Goal: Task Accomplishment & Management: Use online tool/utility

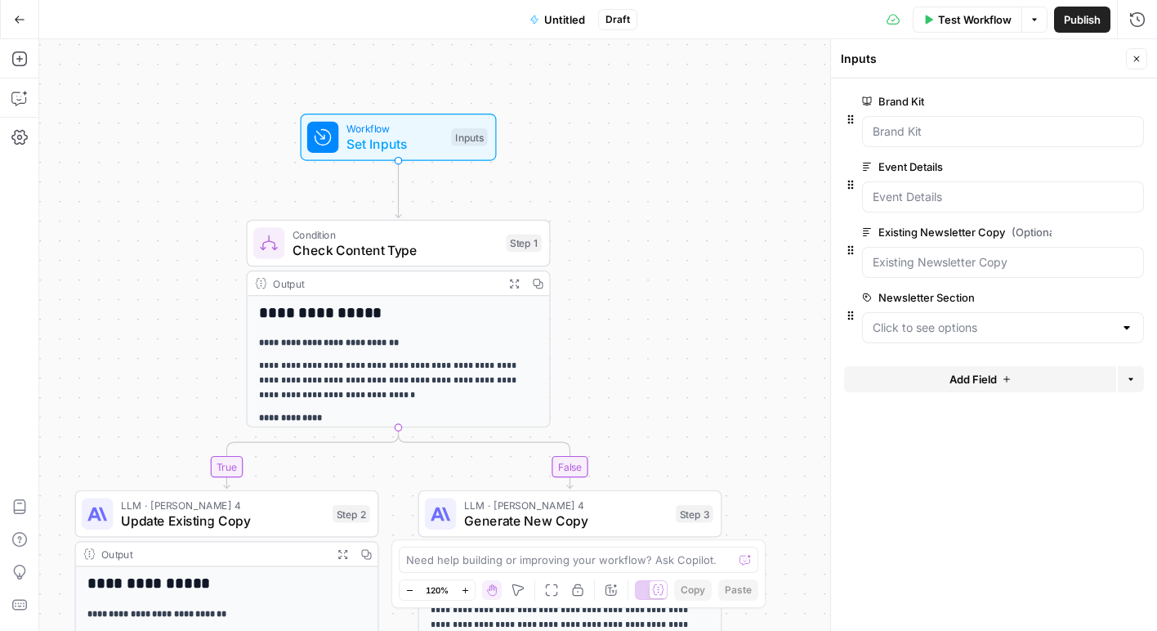
scroll to position [2, 0]
click at [18, 25] on button "Go Back" at bounding box center [19, 19] width 29 height 29
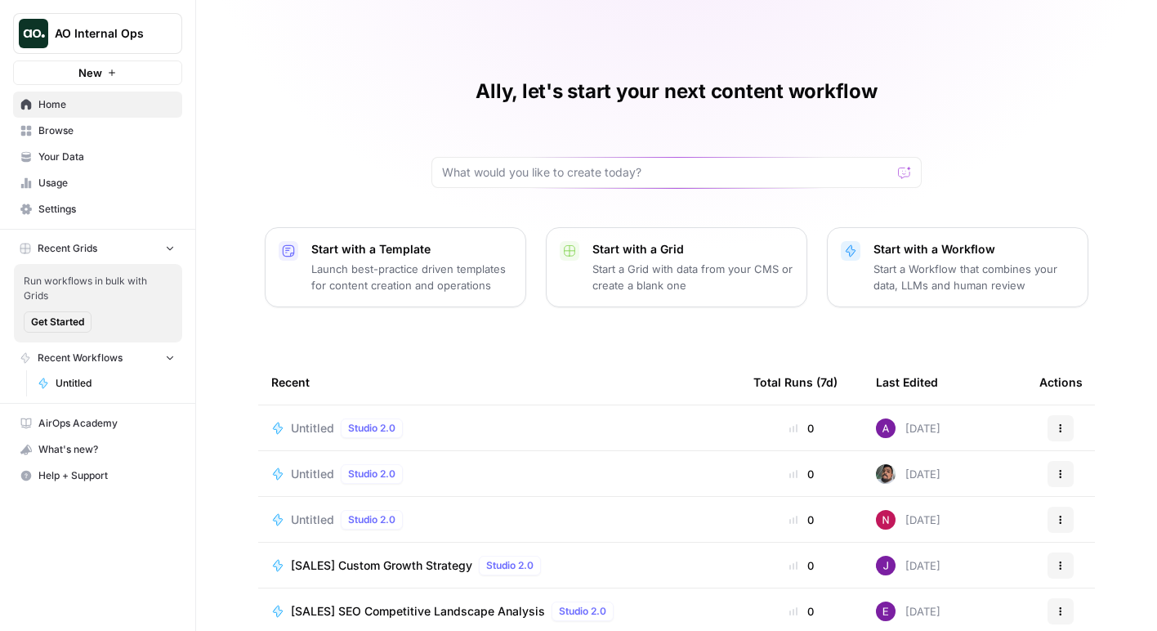
click at [964, 275] on p "Start a Workflow that combines your data, LLMs and human review" at bounding box center [974, 277] width 201 height 33
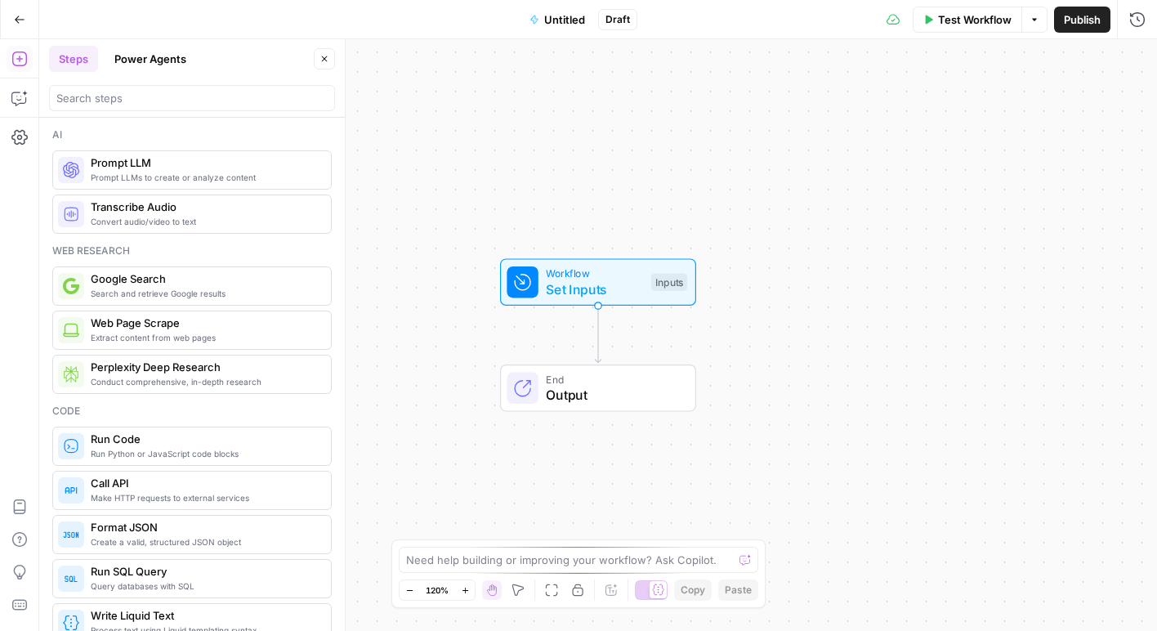
click at [21, 19] on icon "button" at bounding box center [20, 19] width 10 height 7
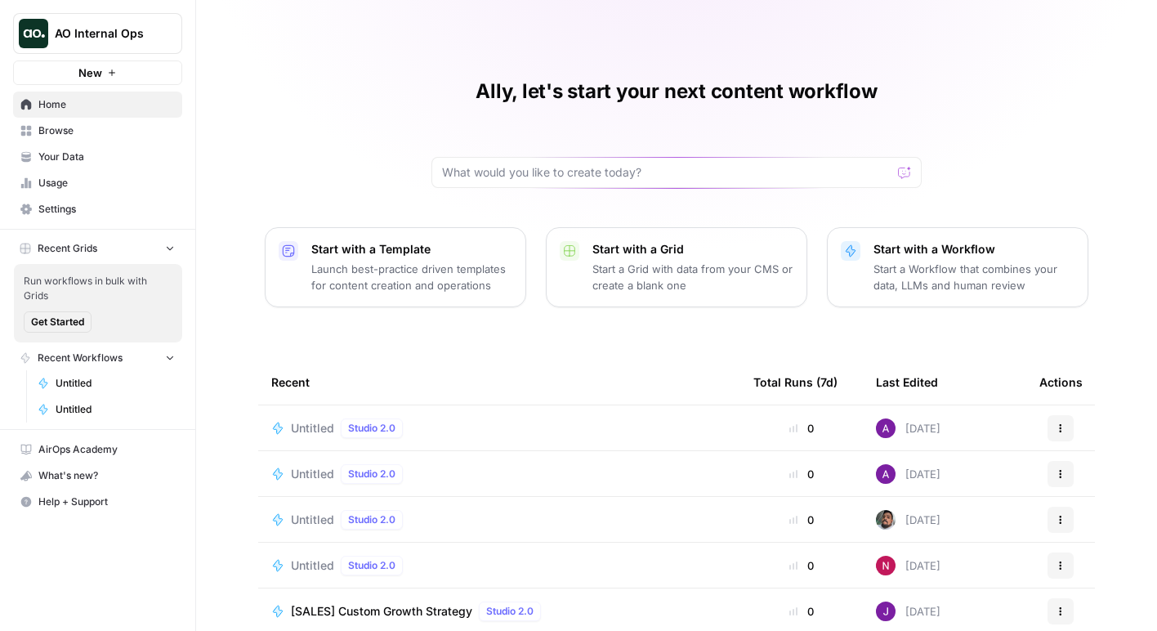
click at [902, 279] on p "Start a Workflow that combines your data, LLMs and human review" at bounding box center [974, 277] width 201 height 33
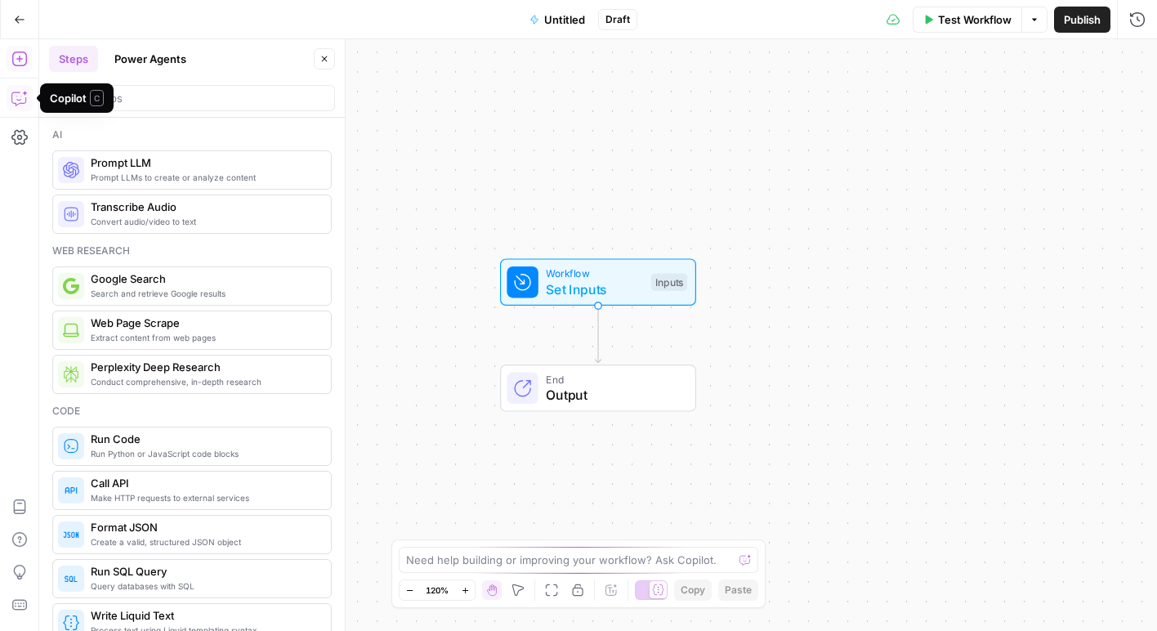
click at [22, 101] on icon "button" at bounding box center [19, 98] width 16 height 16
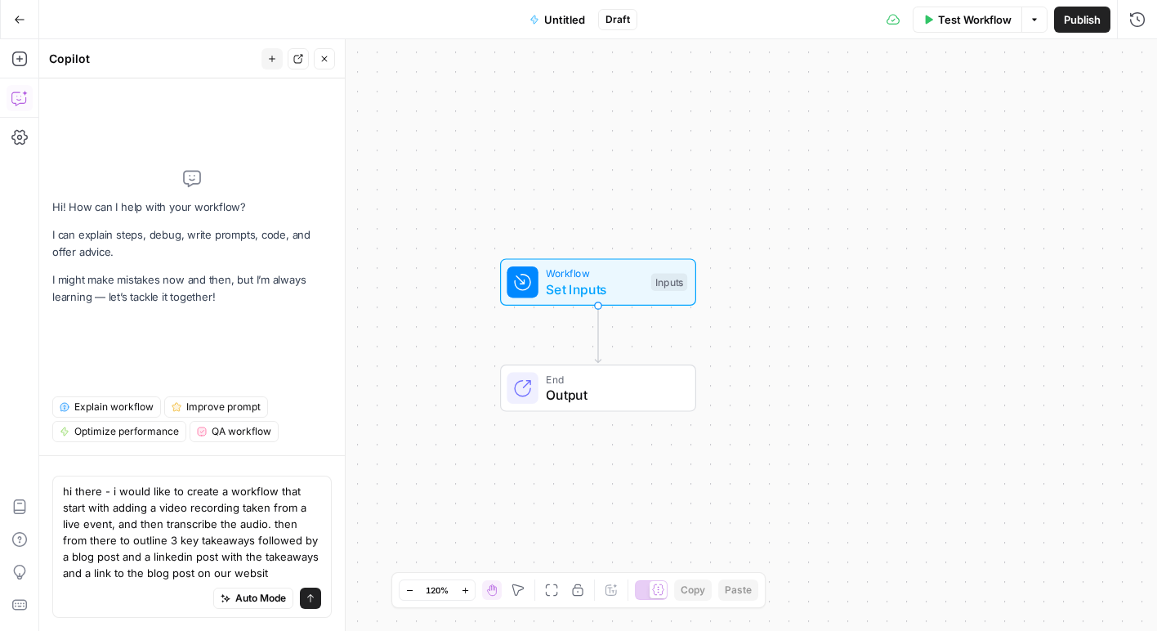
type textarea "hi there - i would like to create a workflow that start with adding a video rec…"
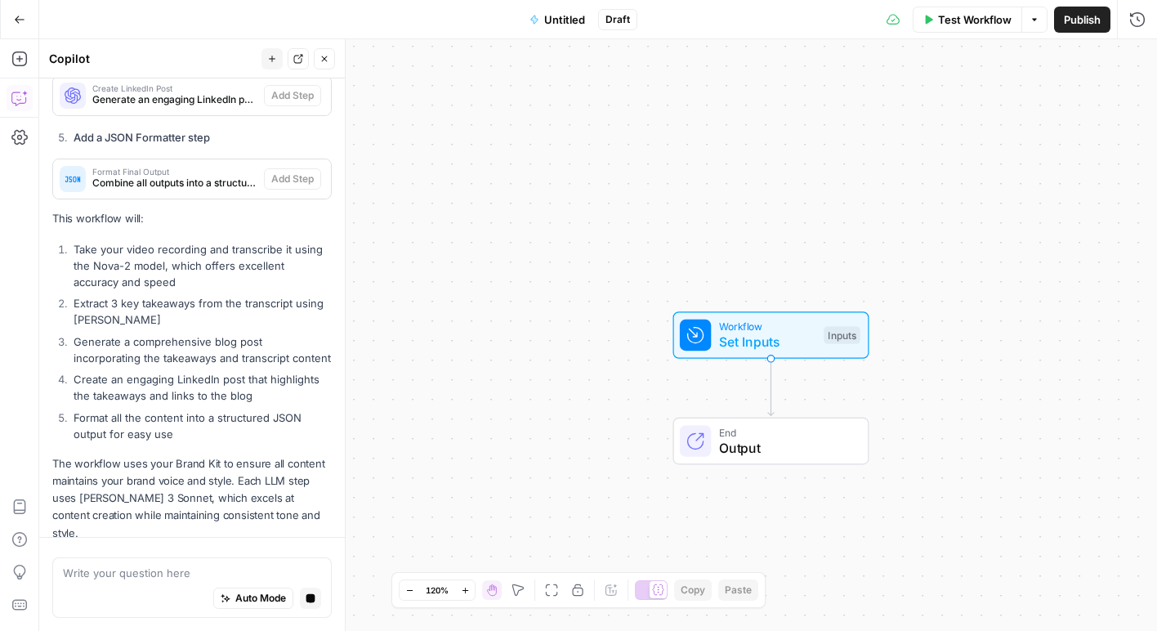
scroll to position [1098, 0]
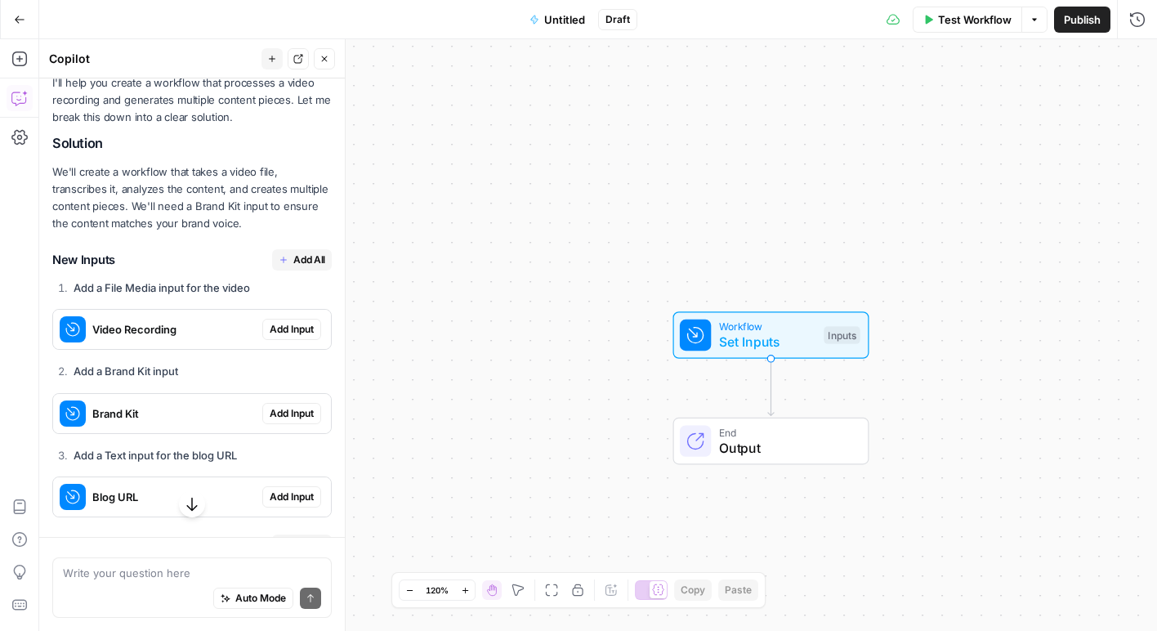
click at [296, 265] on span "Add All" at bounding box center [309, 260] width 32 height 15
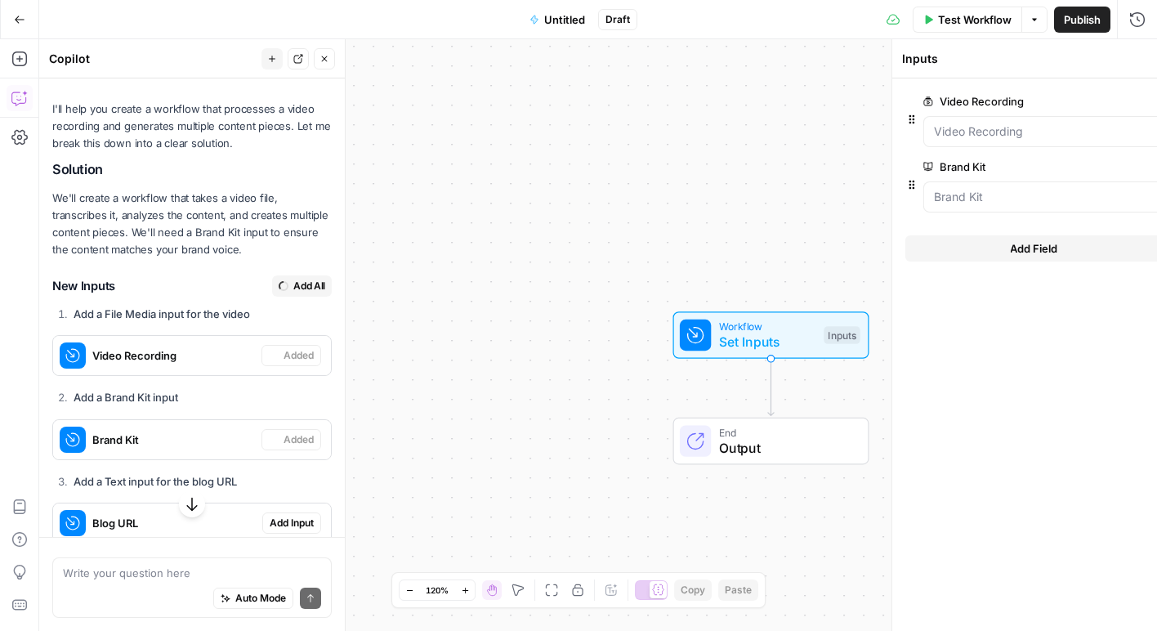
scroll to position [328, 0]
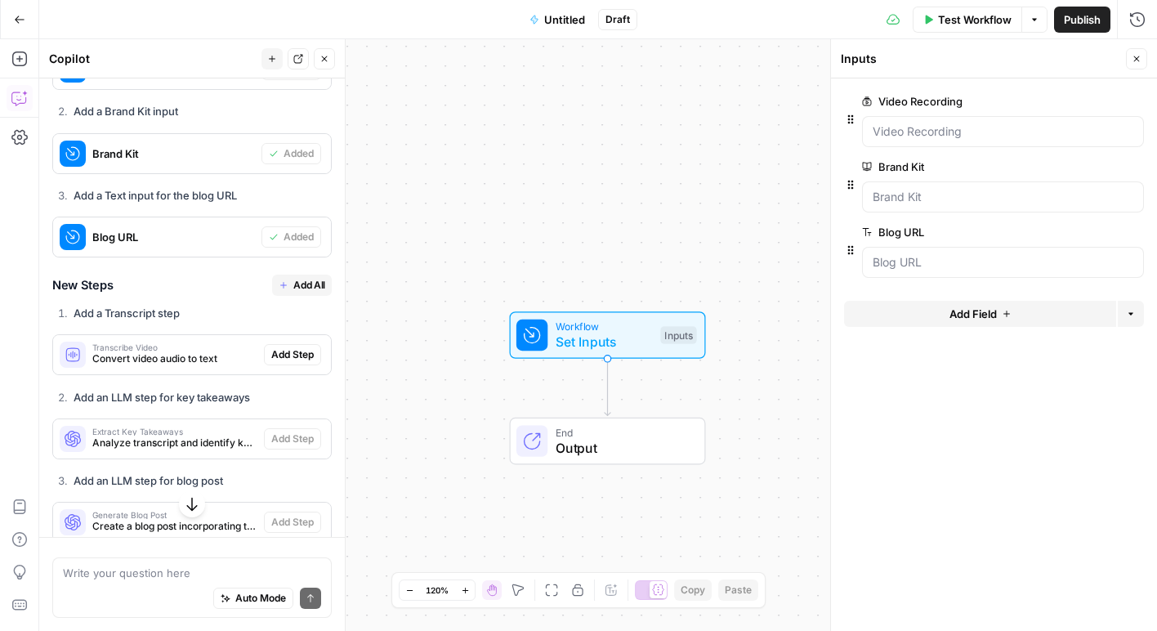
click at [284, 285] on icon "button" at bounding box center [284, 285] width 10 height 10
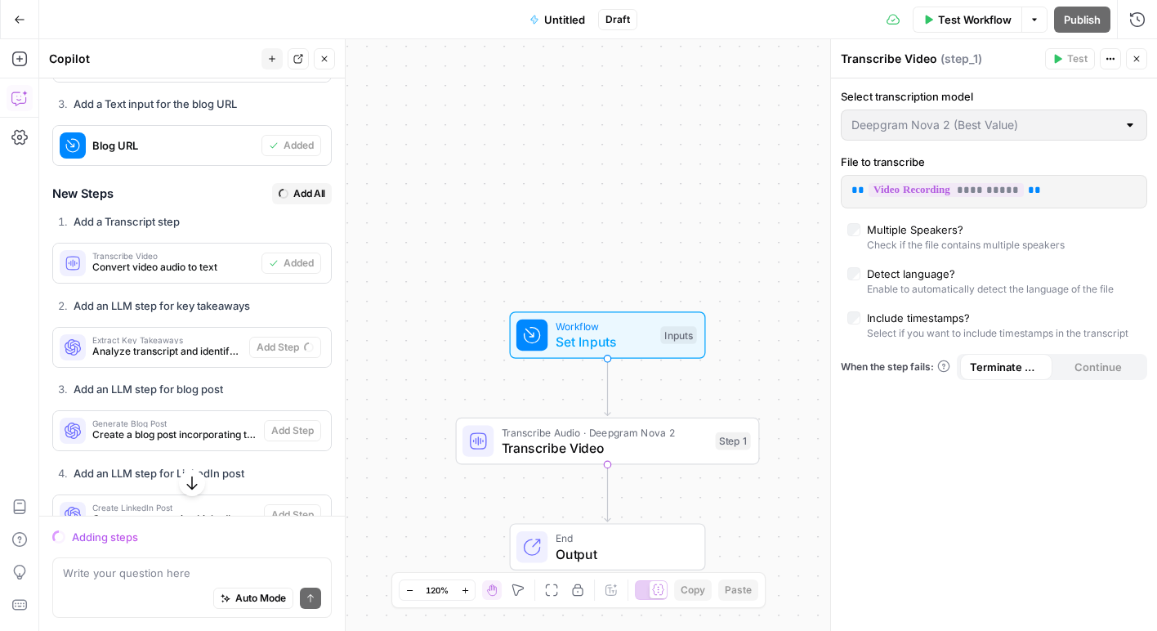
scroll to position [672, 0]
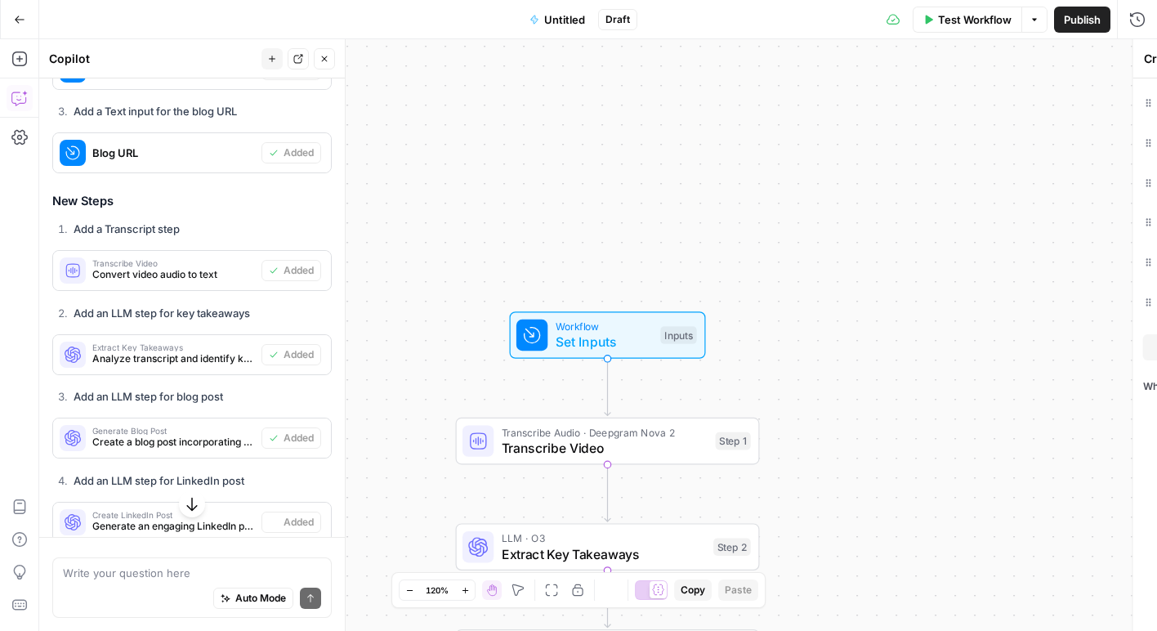
type textarea "Format Final Output"
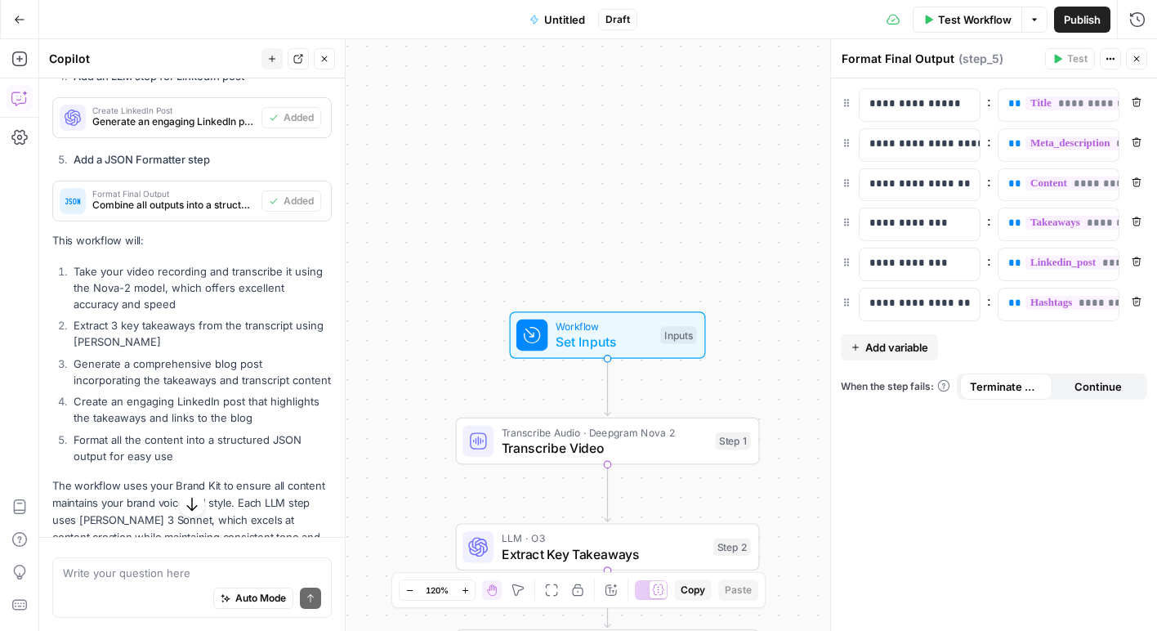
scroll to position [1124, 0]
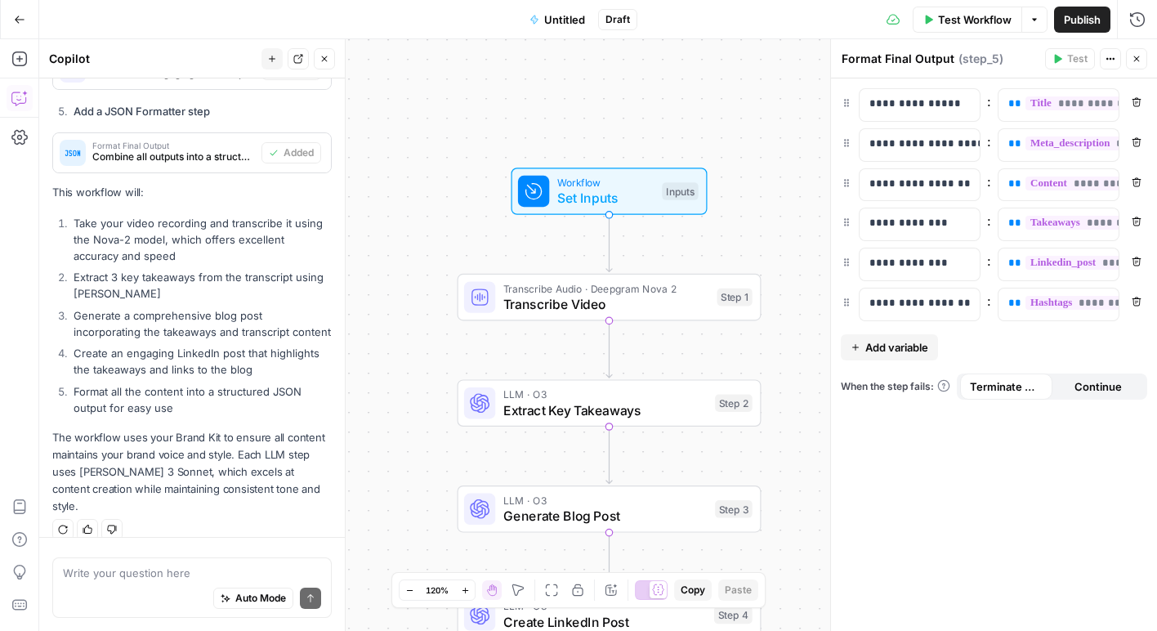
drag, startPoint x: 624, startPoint y: 202, endPoint x: 628, endPoint y: 38, distance: 163.5
click at [628, 38] on div "Go Back Untitled Draft Test Workflow Options Publish Run History Add Steps Copi…" at bounding box center [578, 315] width 1157 height 631
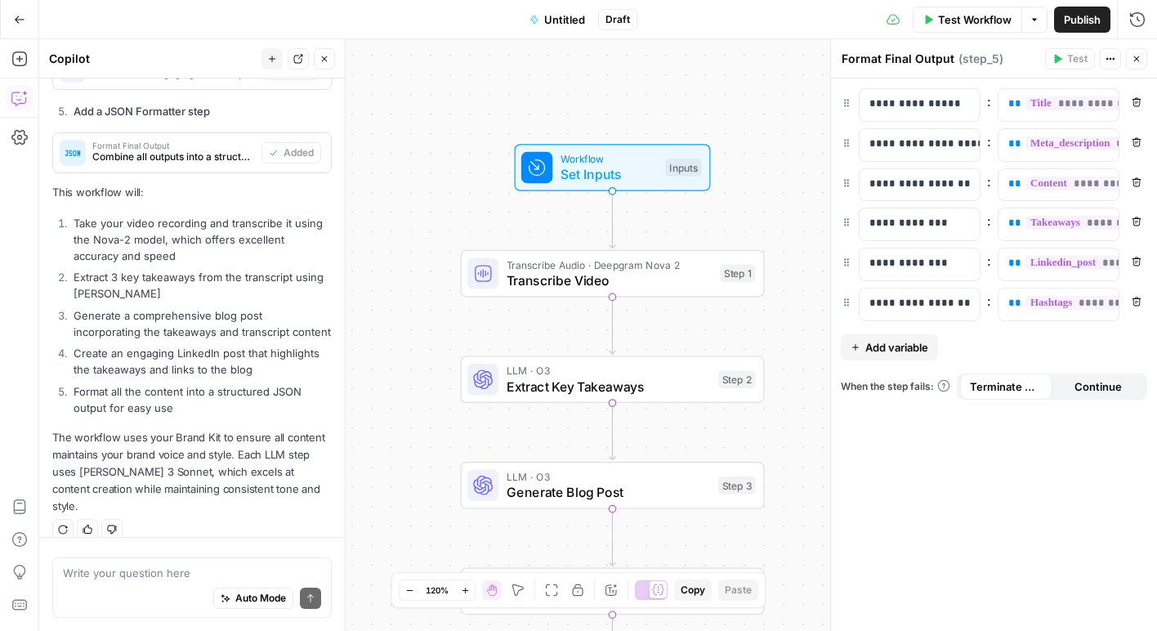
drag, startPoint x: 634, startPoint y: 123, endPoint x: 633, endPoint y: 80, distance: 42.5
click at [633, 80] on div "Workflow Set Inputs Inputs Transcribe Audio · Deepgram Nova 2 Transcribe Video …" at bounding box center [598, 335] width 1118 height 592
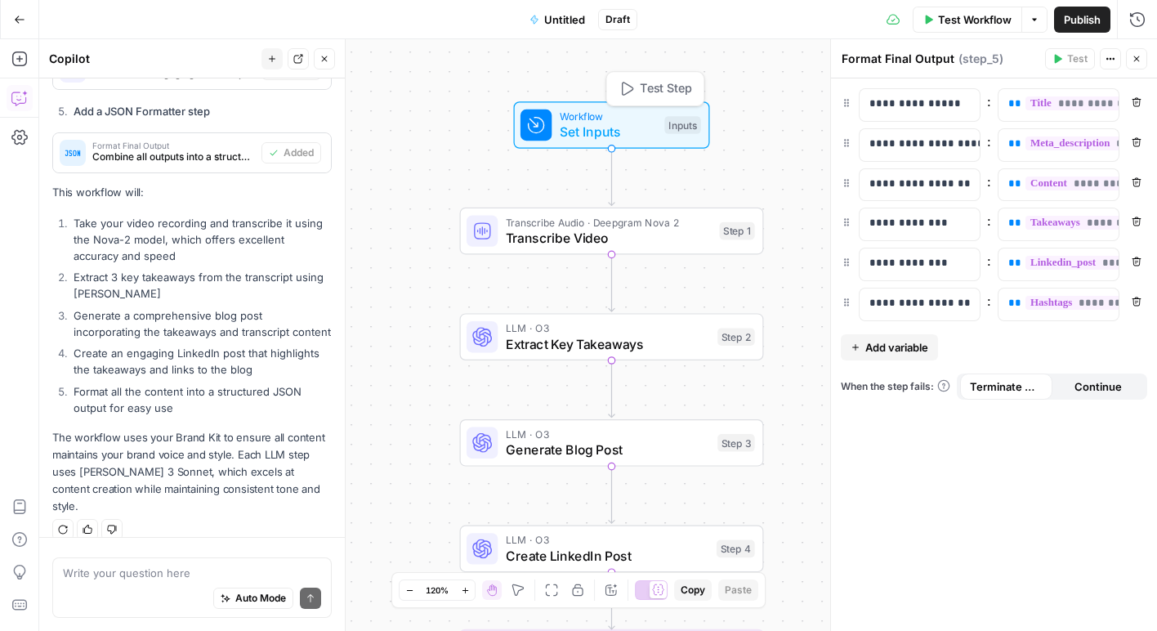
click at [624, 117] on span "Workflow" at bounding box center [608, 117] width 97 height 16
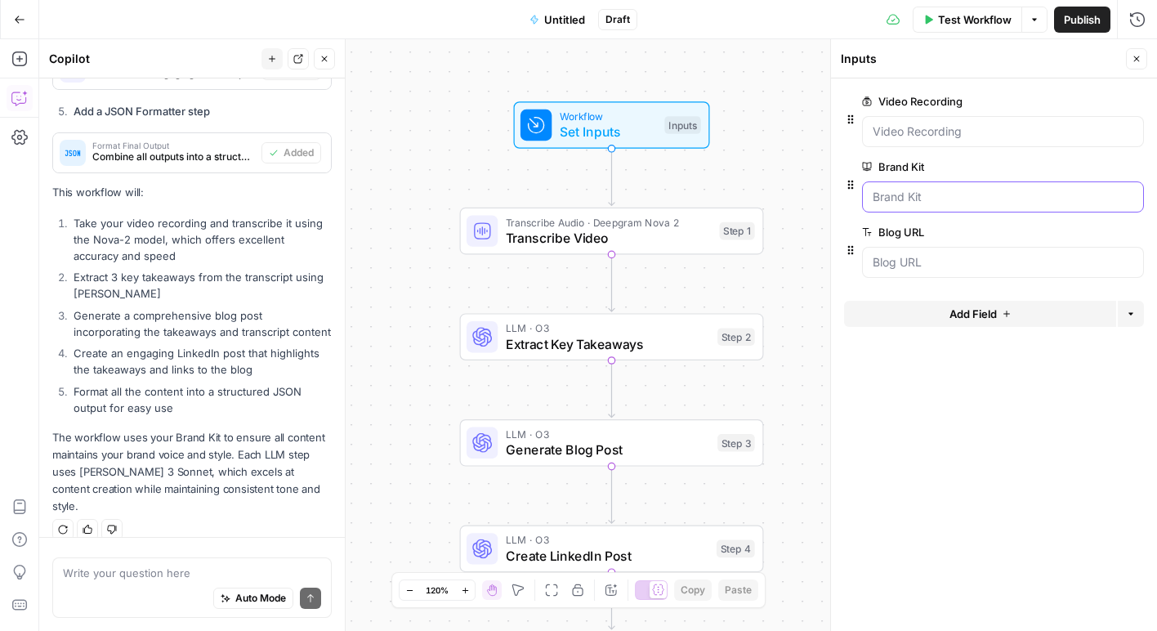
click at [906, 192] on Kit "Brand Kit" at bounding box center [1003, 197] width 261 height 16
click at [997, 191] on Kit "Brand Kit" at bounding box center [1003, 197] width 261 height 16
click at [1071, 161] on span "edit field" at bounding box center [1083, 166] width 36 height 13
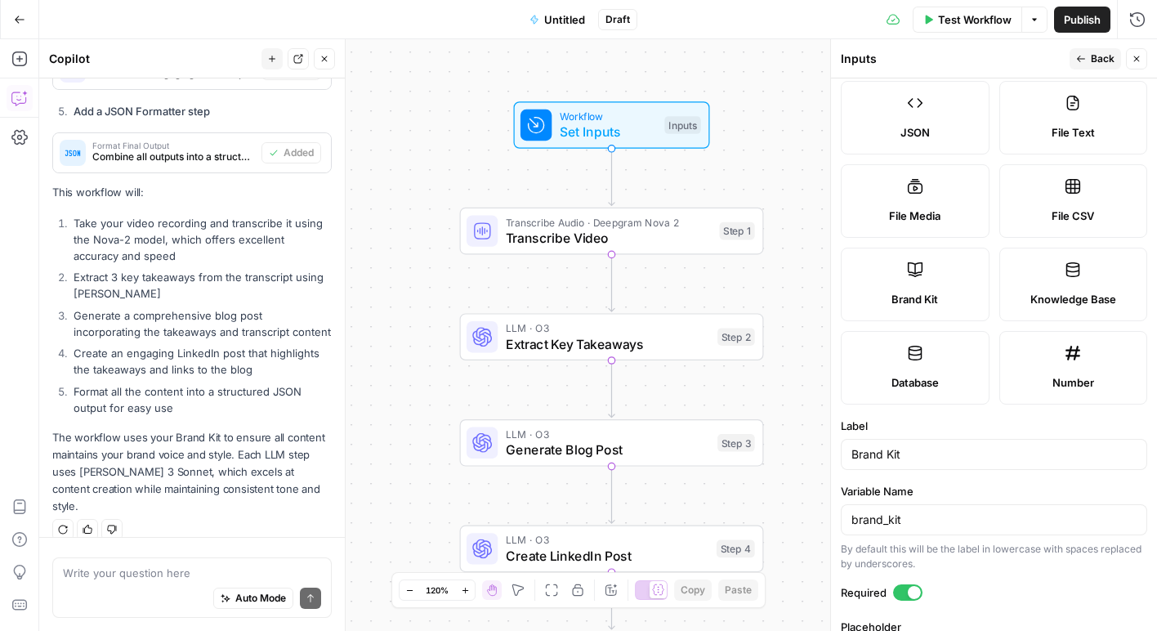
scroll to position [266, 0]
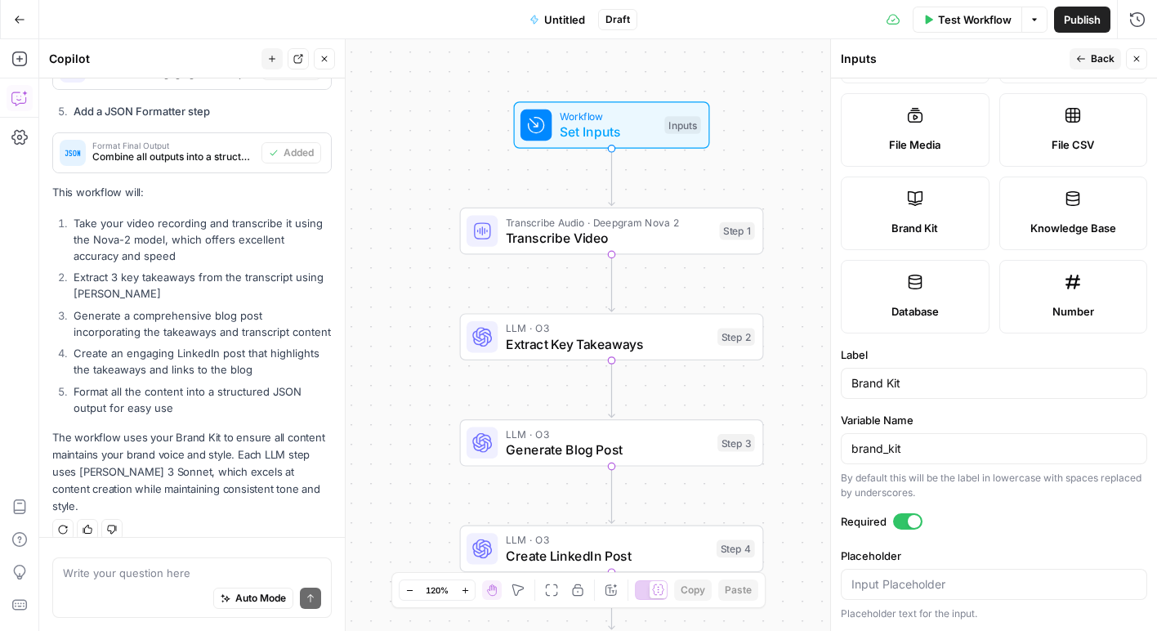
click at [1102, 56] on span "Back" at bounding box center [1103, 58] width 24 height 15
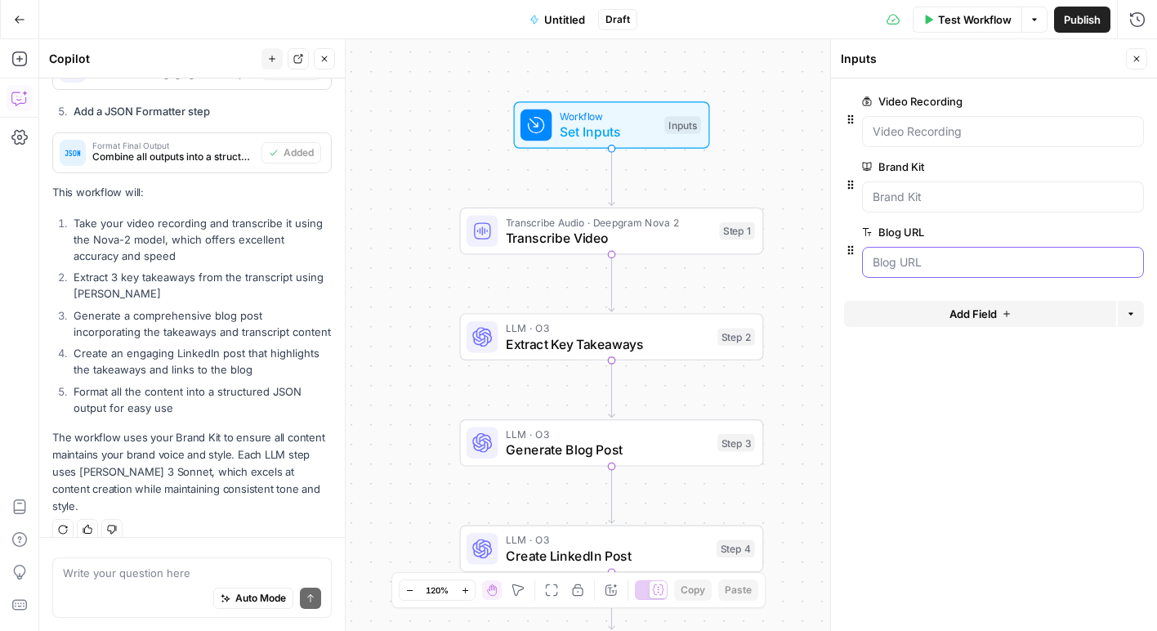
click at [1008, 269] on URL "Blog URL" at bounding box center [1003, 262] width 261 height 16
click at [999, 257] on URL "Blog URL" at bounding box center [1003, 262] width 261 height 16
click at [1138, 60] on icon "button" at bounding box center [1137, 59] width 6 height 6
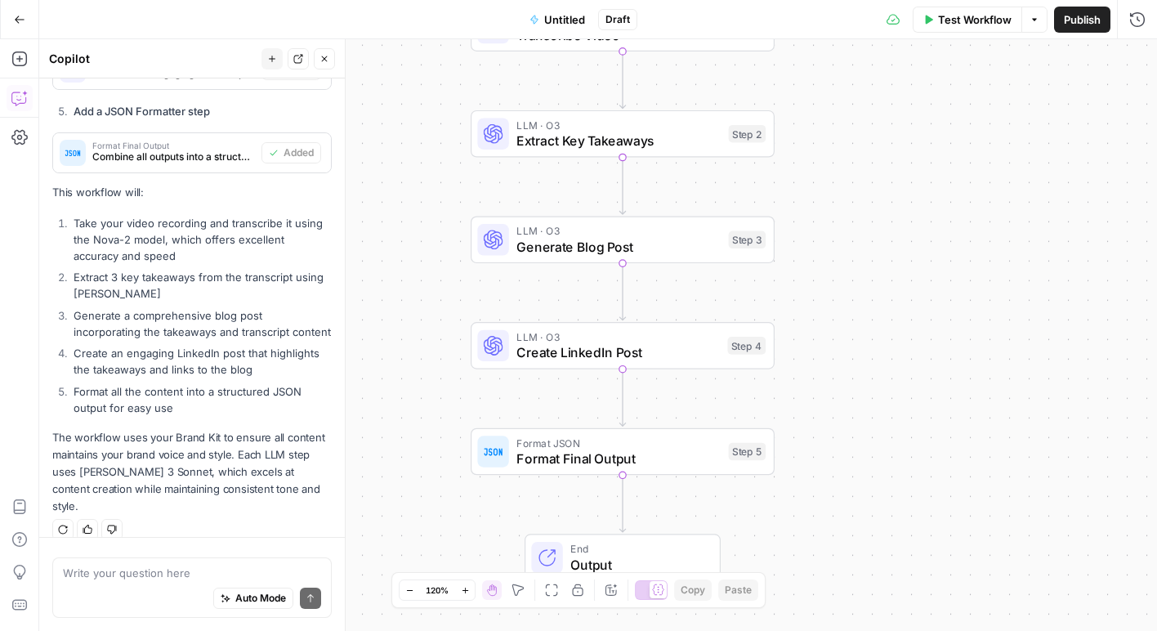
drag, startPoint x: 853, startPoint y: 276, endPoint x: 869, endPoint y: 48, distance: 228.6
click at [869, 48] on div "Workflow Set Inputs Inputs Transcribe Audio · Deepgram Nova 2 Transcribe Video …" at bounding box center [598, 335] width 1118 height 592
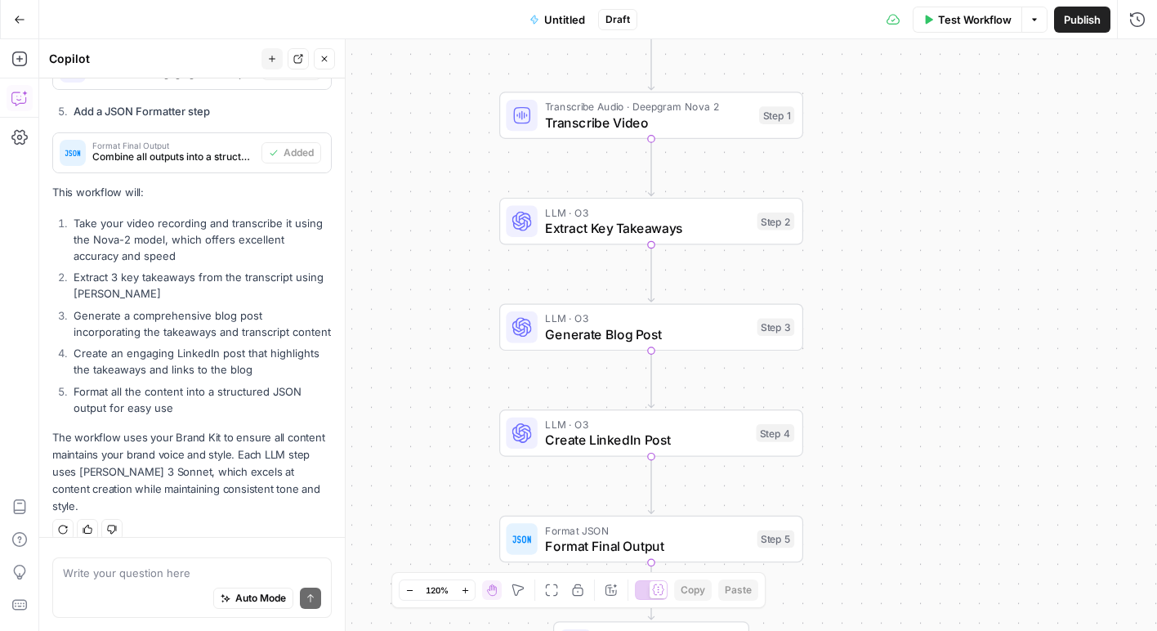
drag, startPoint x: 920, startPoint y: 353, endPoint x: 933, endPoint y: 503, distance: 150.1
click at [933, 503] on div "Workflow Set Inputs Inputs Transcribe Audio · Deepgram Nova 2 Transcribe Video …" at bounding box center [598, 335] width 1118 height 592
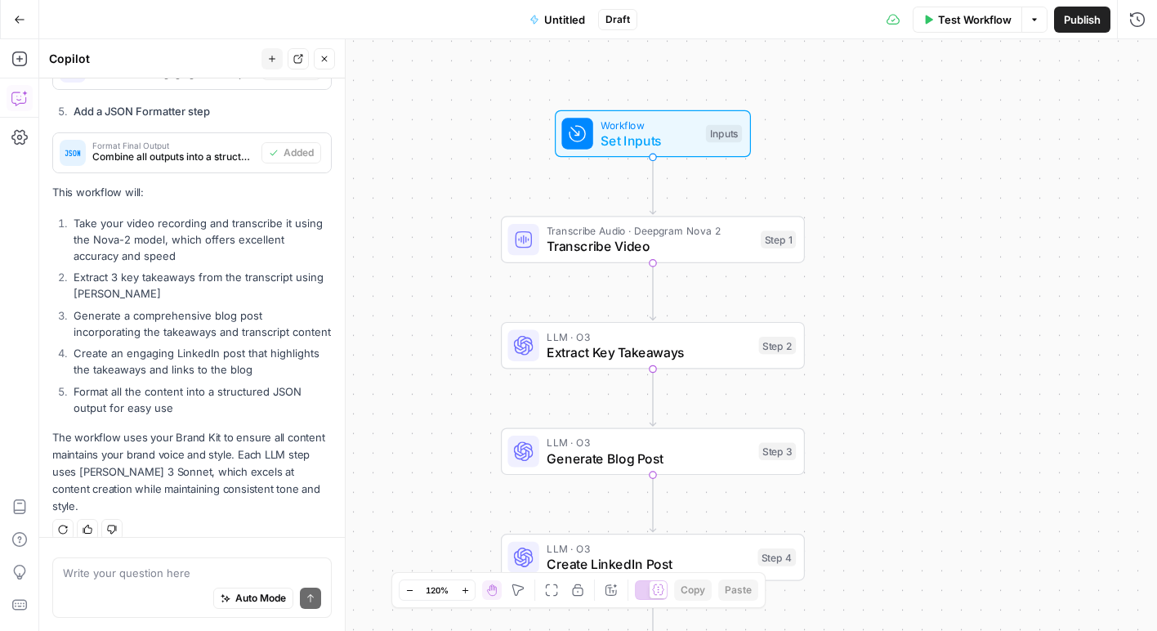
drag, startPoint x: 966, startPoint y: 224, endPoint x: 967, endPoint y: 346, distance: 122.6
click at [967, 346] on div "Workflow Set Inputs Inputs Transcribe Audio · Deepgram Nova 2 Transcribe Video …" at bounding box center [598, 335] width 1118 height 592
click at [713, 247] on span "Transcribe Video" at bounding box center [649, 249] width 206 height 20
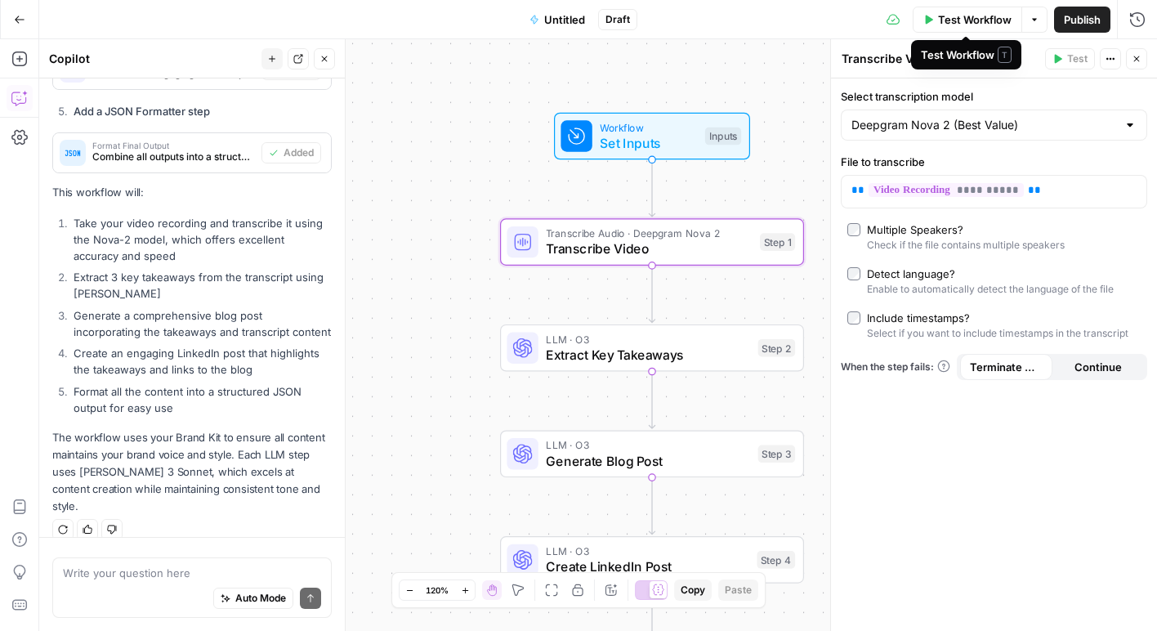
click at [988, 23] on span "Test Workflow" at bounding box center [975, 19] width 74 height 16
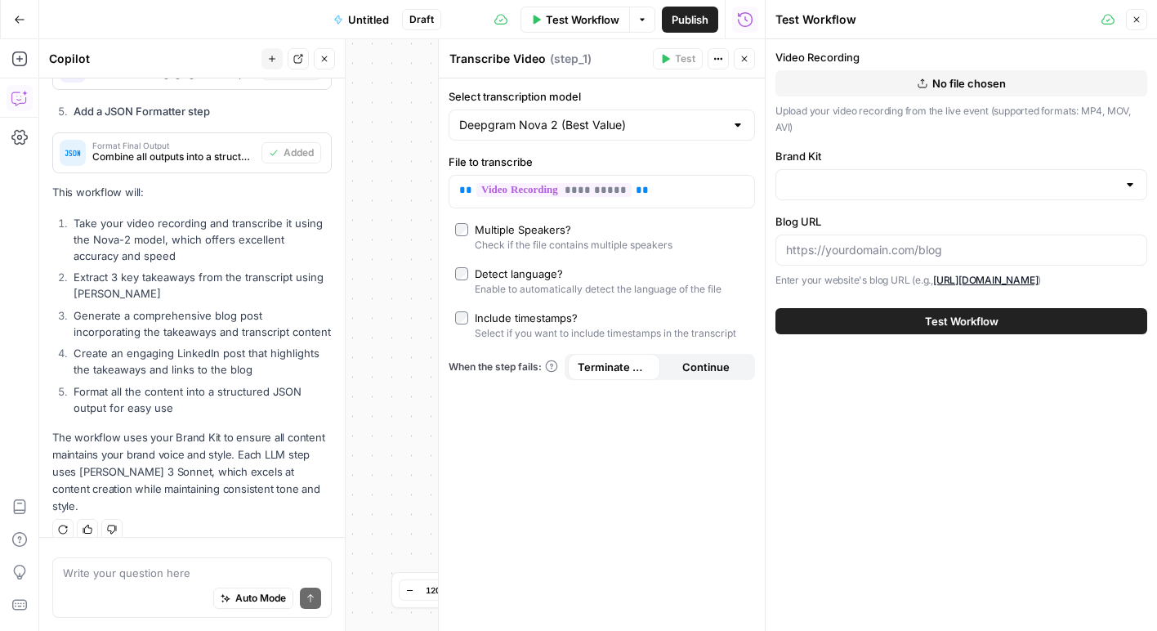
click at [938, 193] on div at bounding box center [961, 184] width 372 height 31
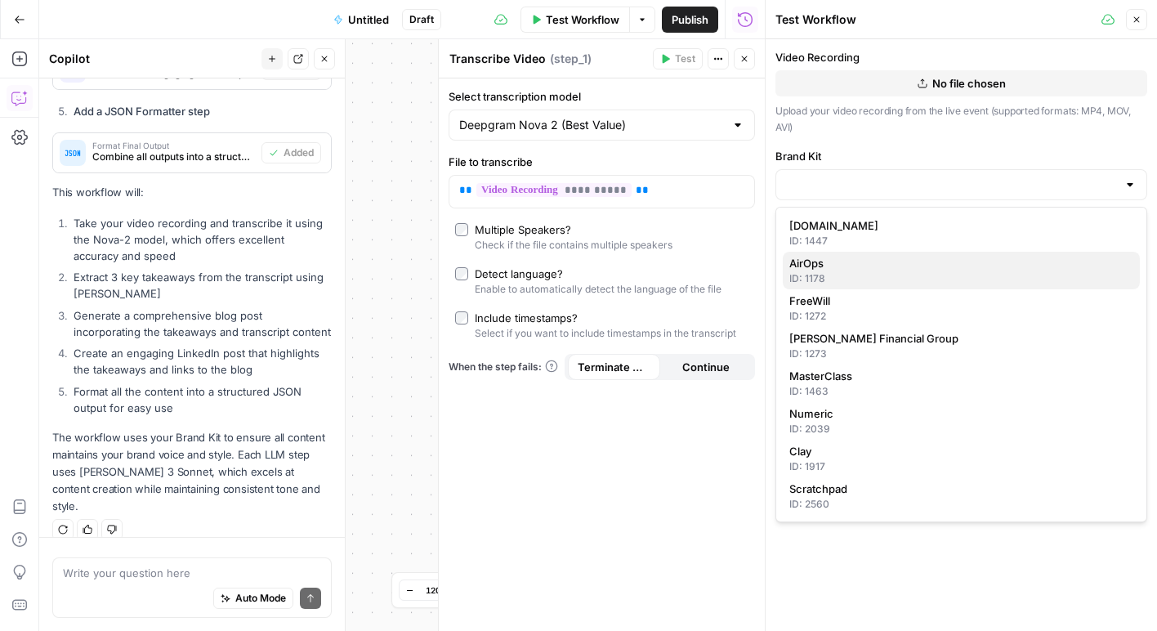
click at [922, 278] on div "ID: 1178" at bounding box center [961, 278] width 344 height 15
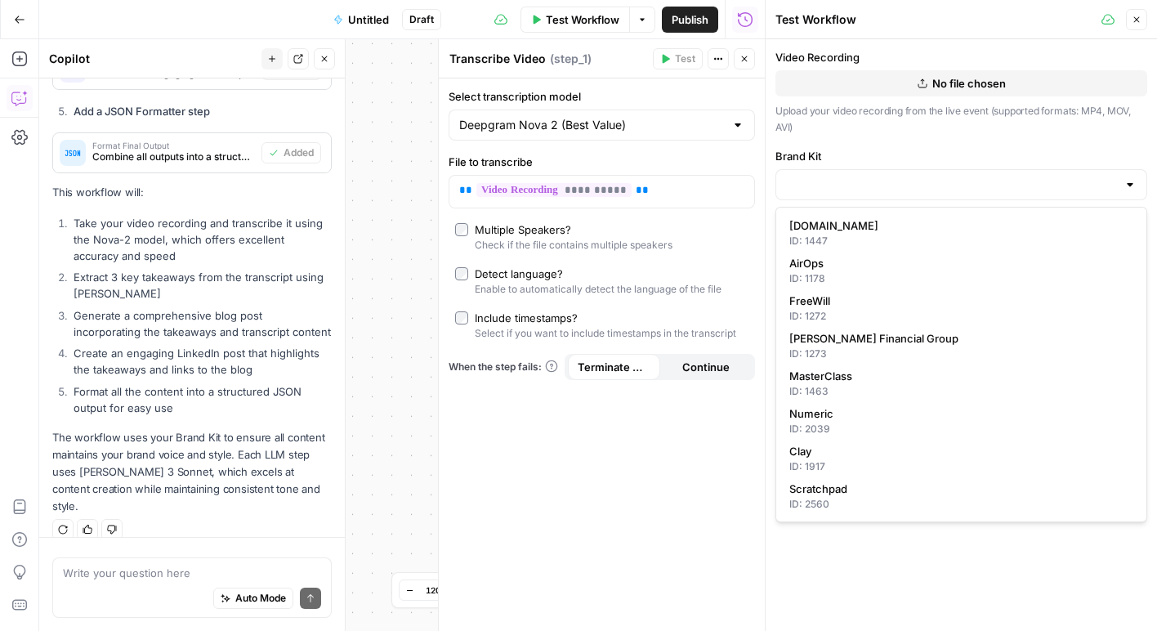
type input "AirOps"
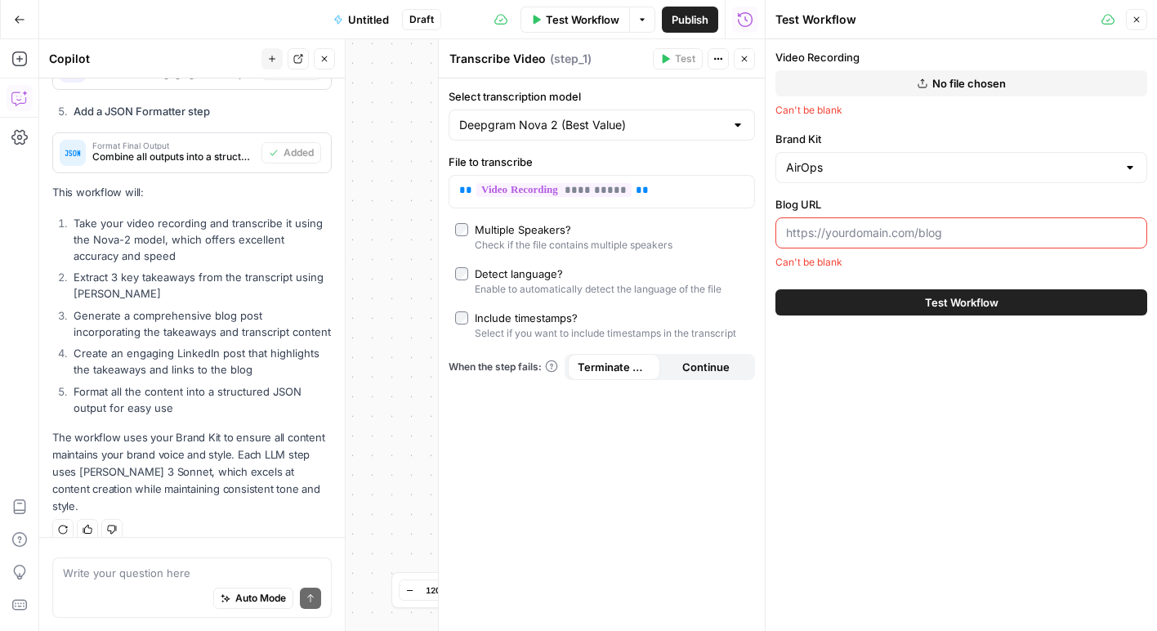
click at [939, 231] on input "Blog URL" at bounding box center [961, 233] width 351 height 16
click at [931, 306] on span "Test Workflow" at bounding box center [962, 302] width 74 height 16
click at [1137, 25] on button "Close" at bounding box center [1136, 19] width 21 height 21
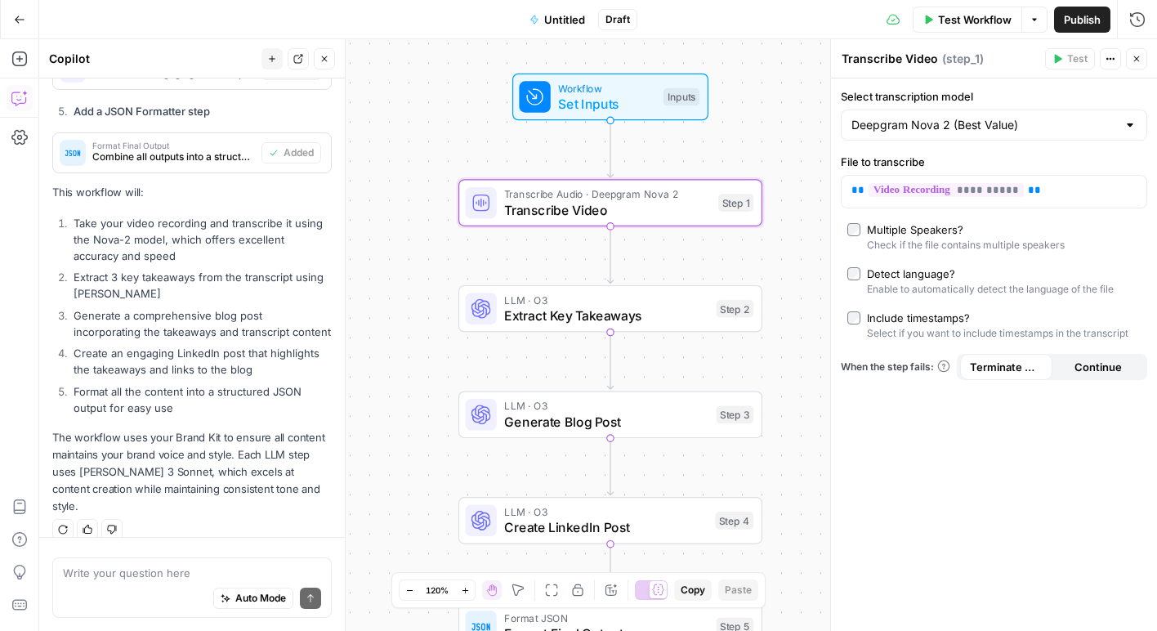
drag, startPoint x: 812, startPoint y: 119, endPoint x: 769, endPoint y: 80, distance: 58.4
click at [769, 80] on div "Workflow Set Inputs Inputs Transcribe Audio · Deepgram Nova 2 Transcribe Video …" at bounding box center [598, 335] width 1118 height 592
click at [664, 317] on span "Extract Key Takeaways" at bounding box center [605, 316] width 204 height 20
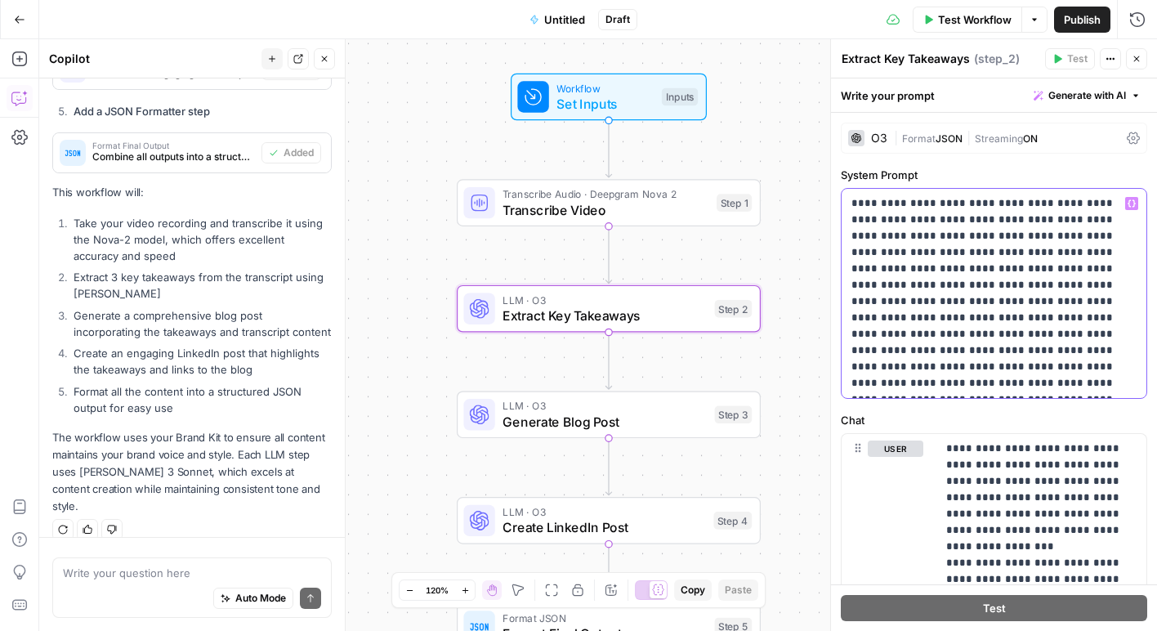
click at [991, 206] on p "**********" at bounding box center [993, 293] width 285 height 196
click at [989, 207] on p "**********" at bounding box center [993, 293] width 285 height 196
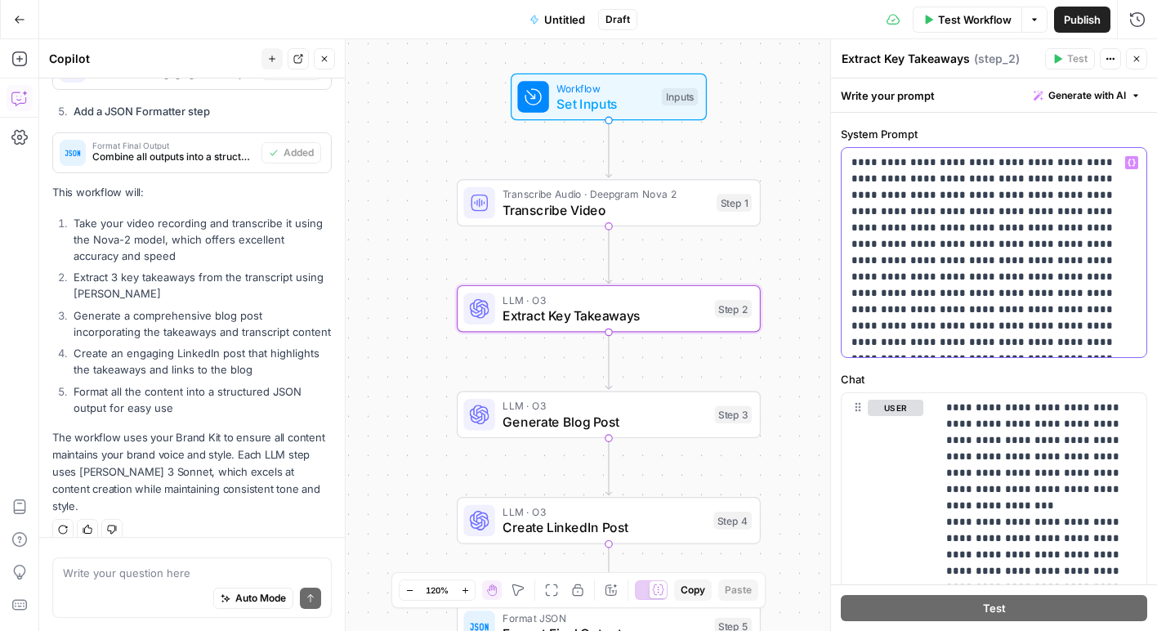
scroll to position [24, 0]
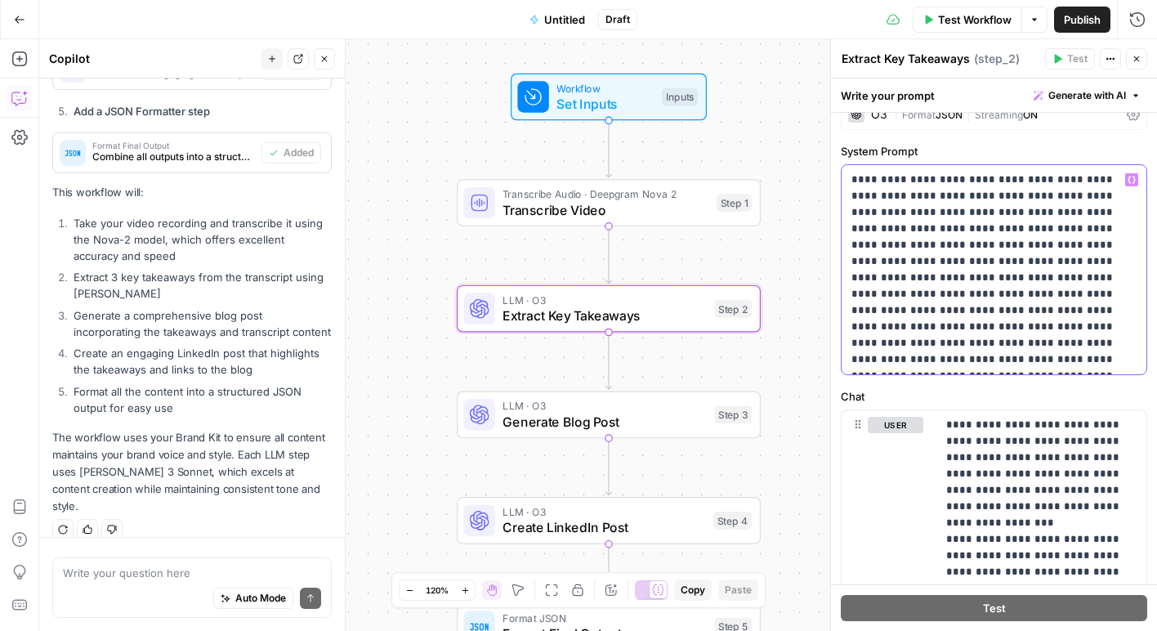
click at [912, 213] on p "**********" at bounding box center [993, 270] width 285 height 196
click at [1068, 215] on p "**********" at bounding box center [993, 270] width 285 height 196
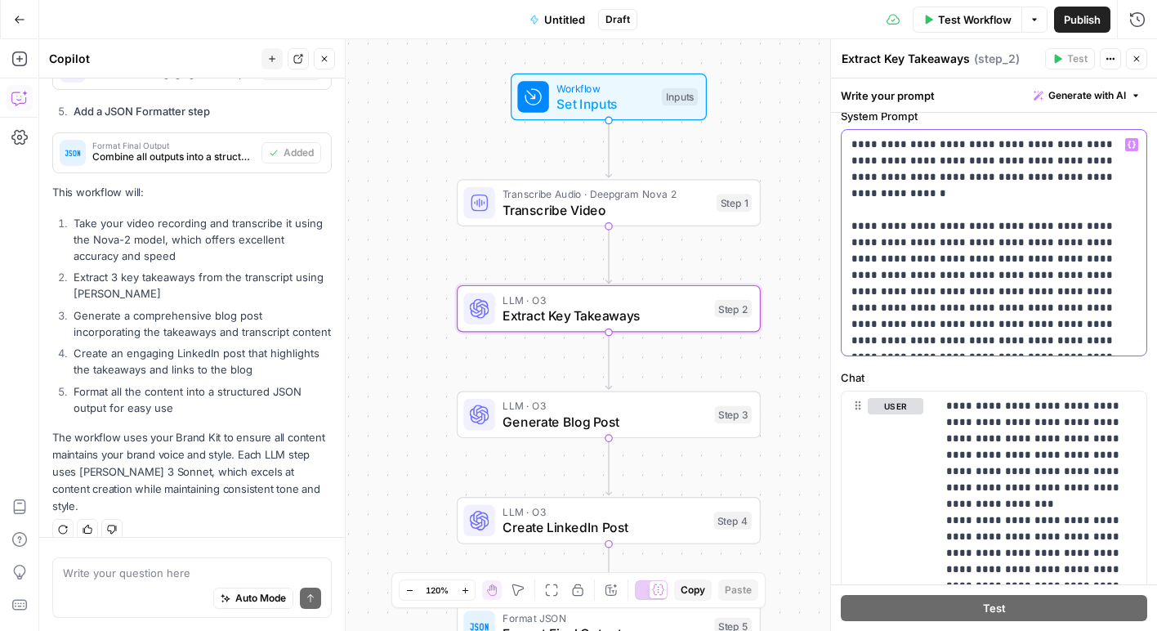
scroll to position [69, 0]
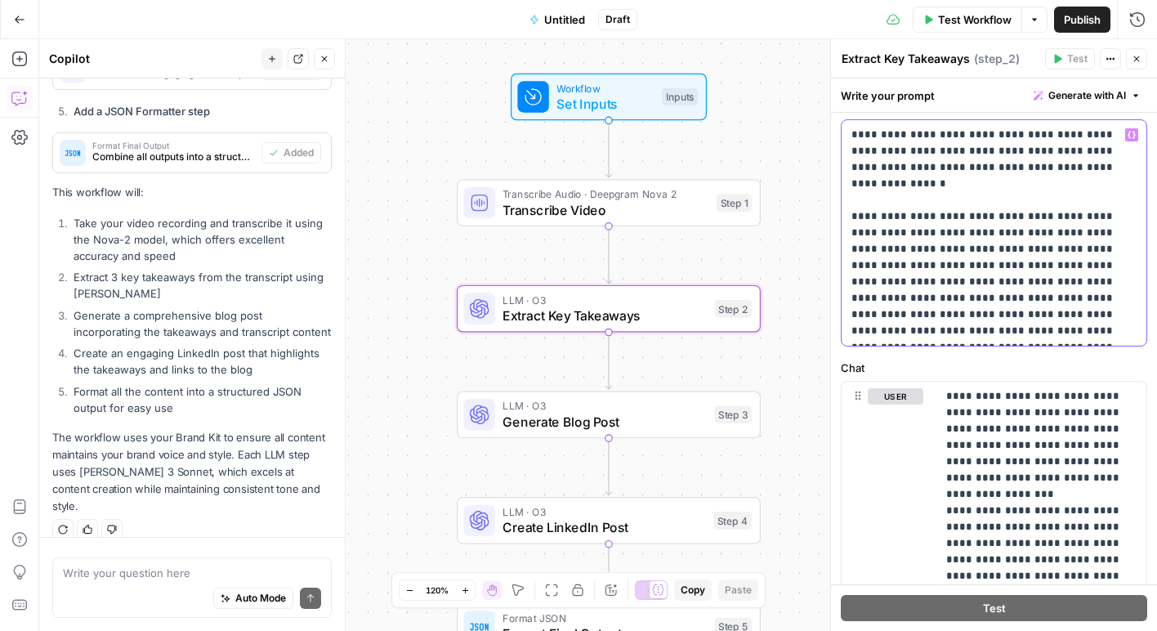
click at [993, 299] on p "**********" at bounding box center [993, 233] width 285 height 212
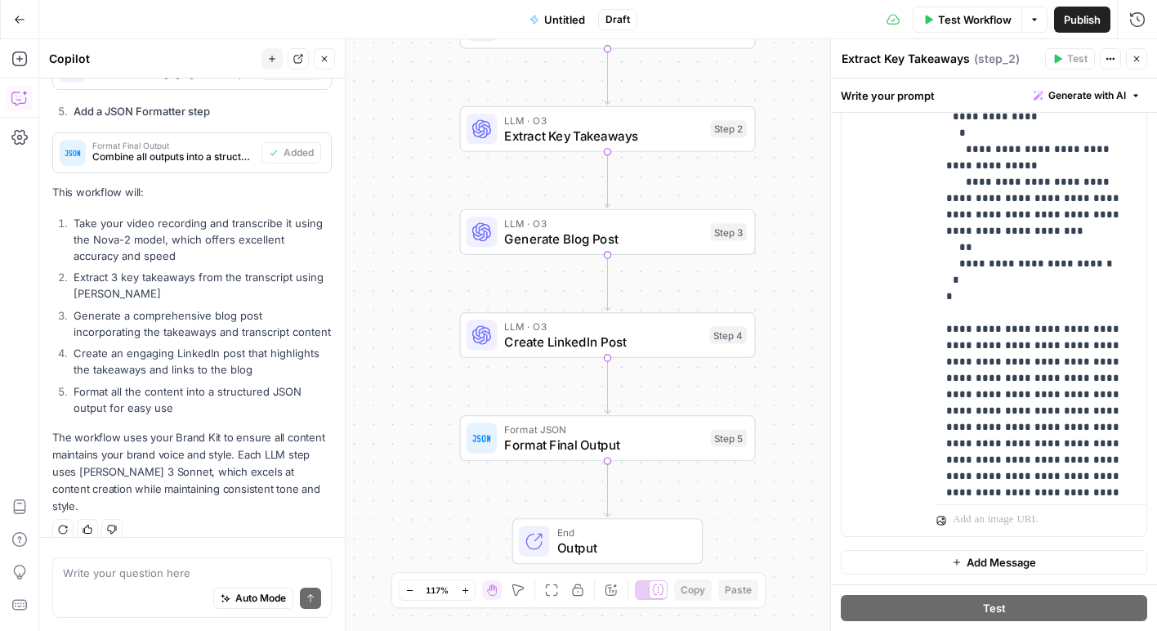
scroll to position [246, 0]
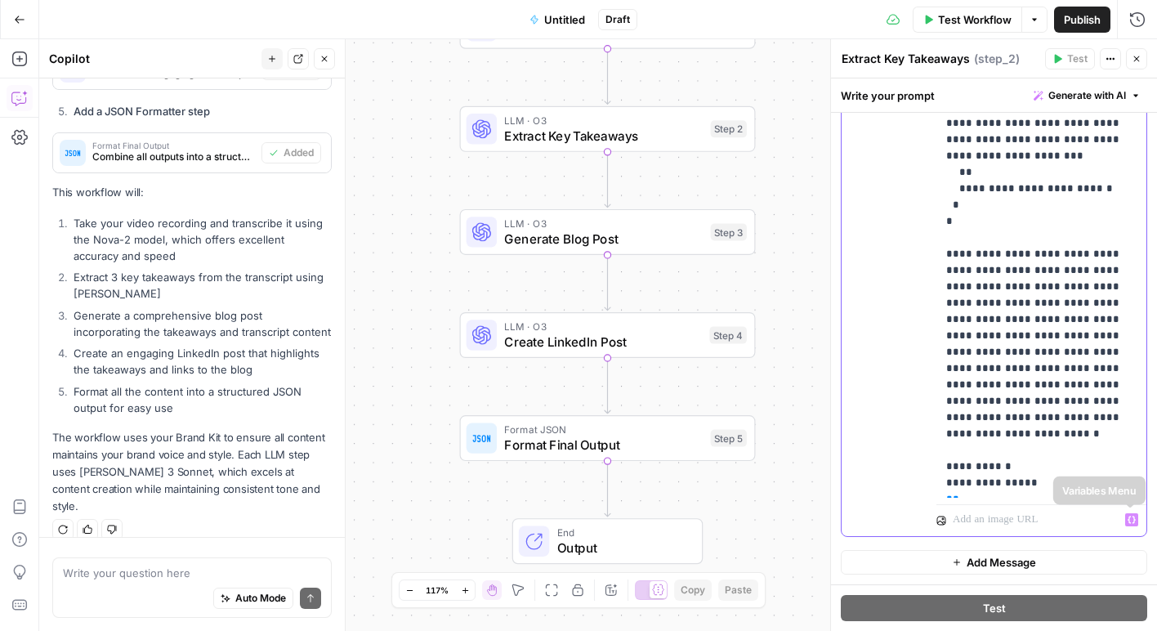
click at [1133, 517] on icon "button" at bounding box center [1132, 520] width 8 height 8
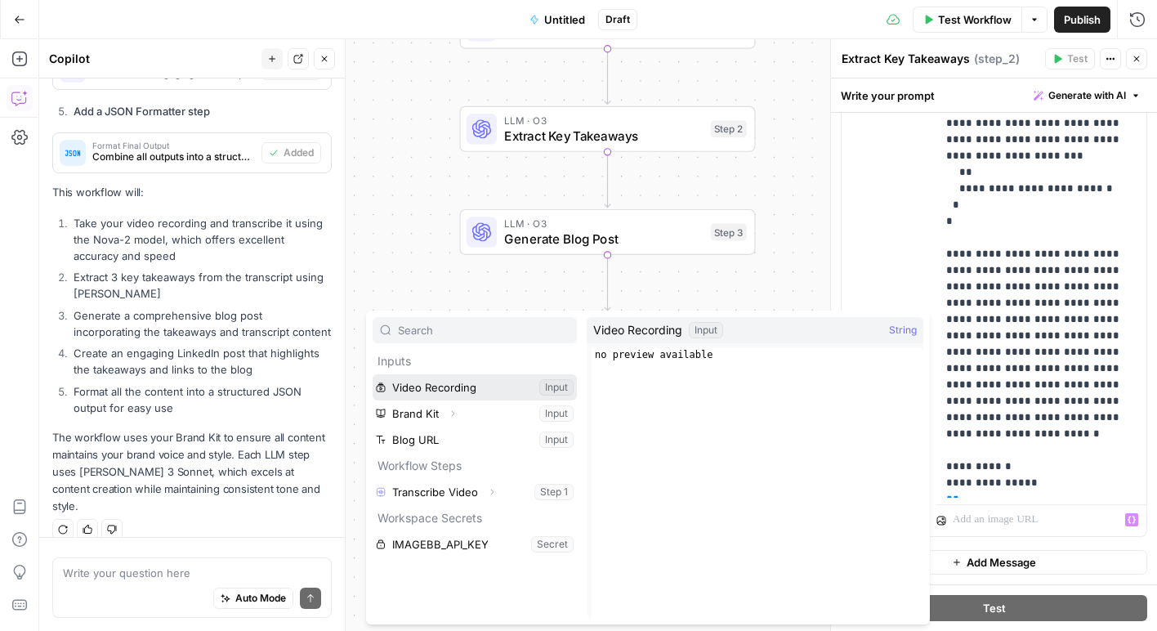
click at [561, 392] on button "Select variable Video Recording" at bounding box center [475, 387] width 204 height 26
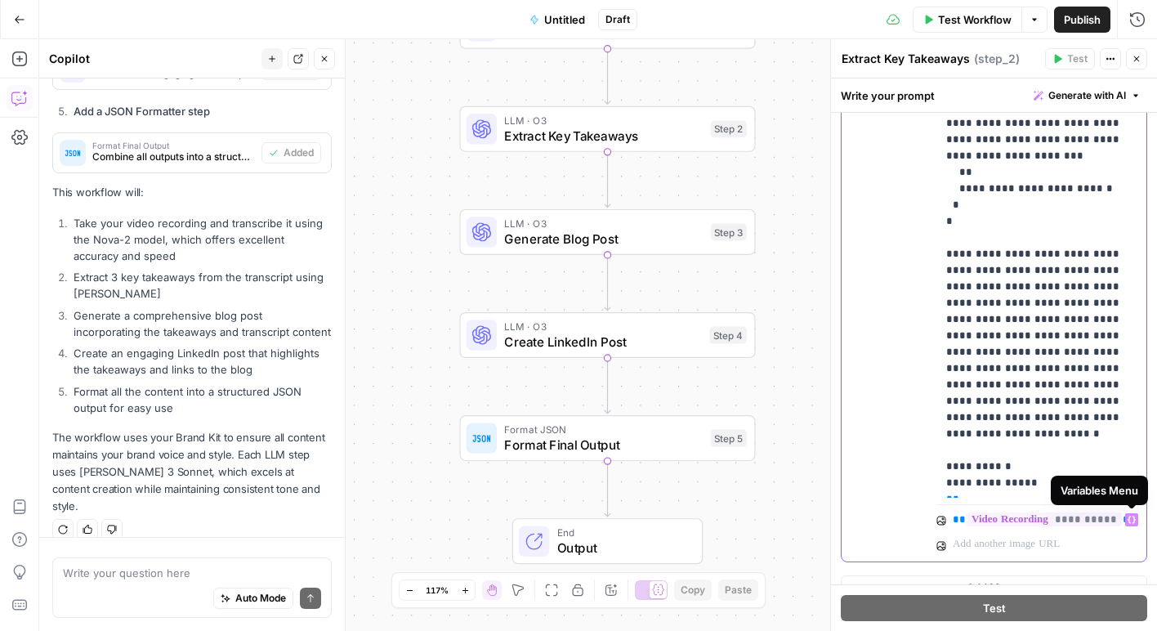
click at [1130, 516] on icon "button" at bounding box center [1132, 520] width 8 height 8
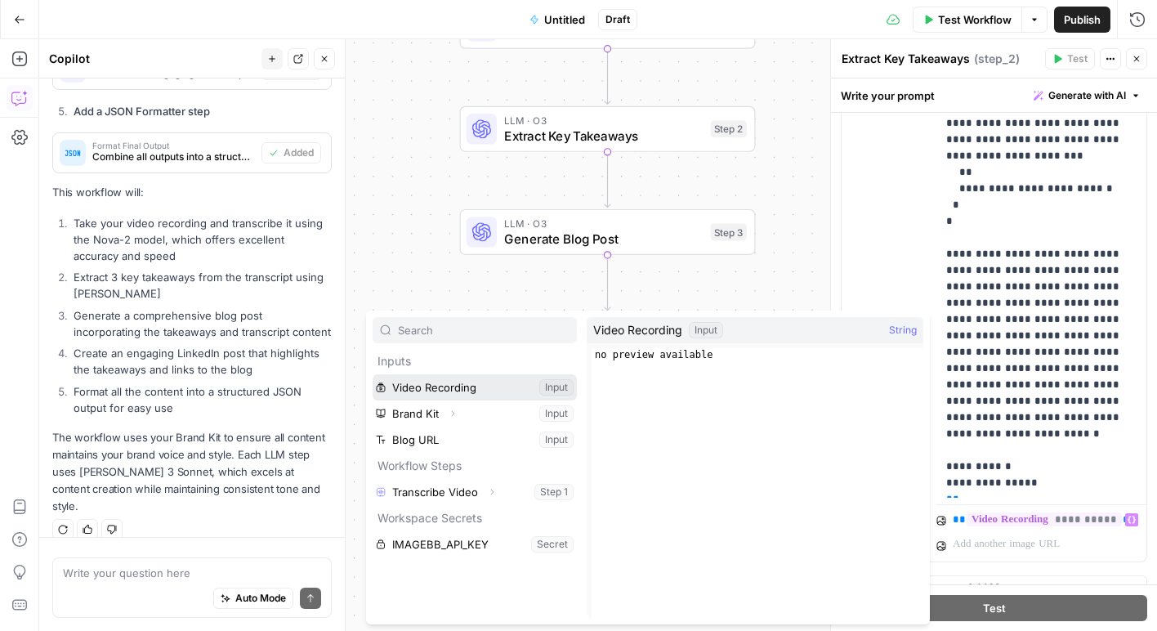
click at [557, 396] on button "Select variable Video Recording" at bounding box center [475, 387] width 204 height 26
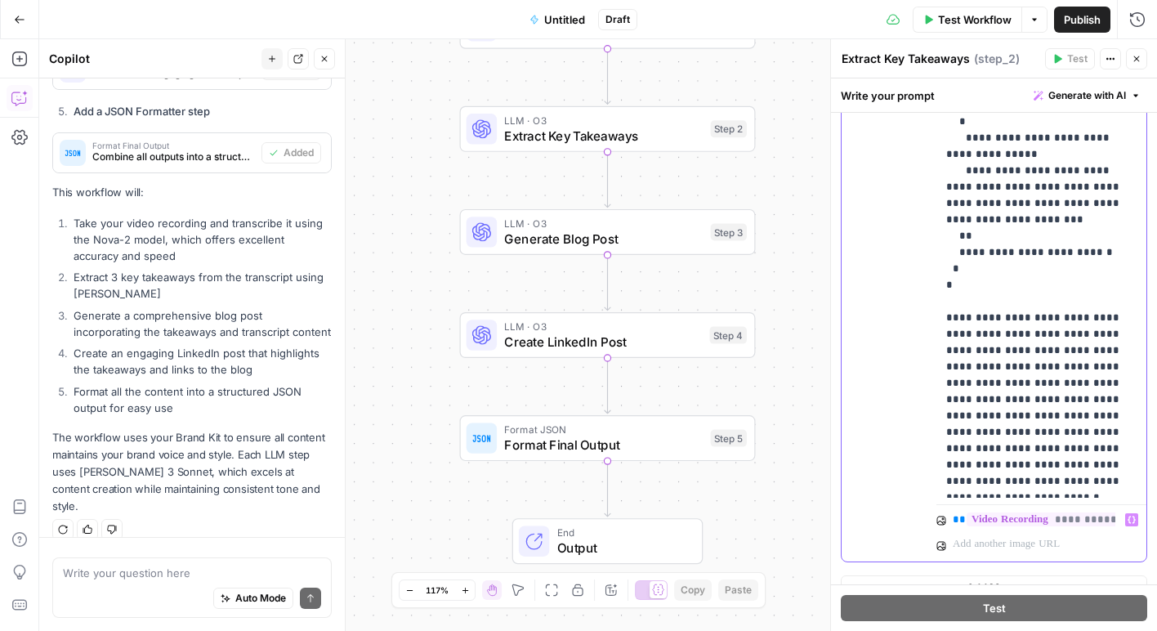
scroll to position [0, 0]
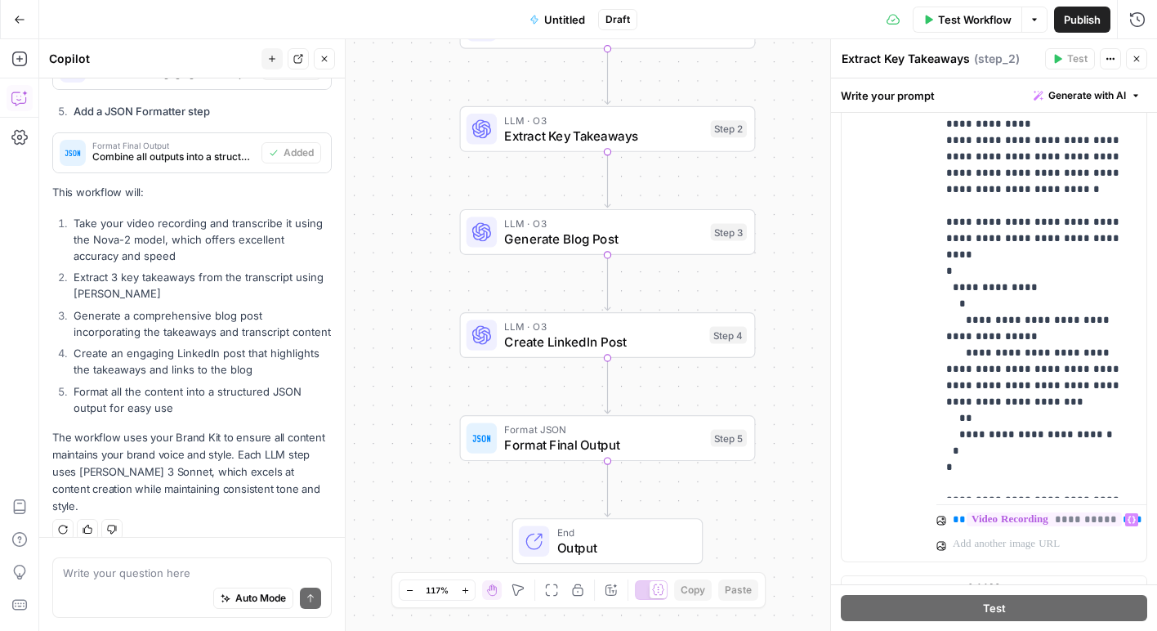
click at [1135, 61] on icon "button" at bounding box center [1137, 59] width 10 height 10
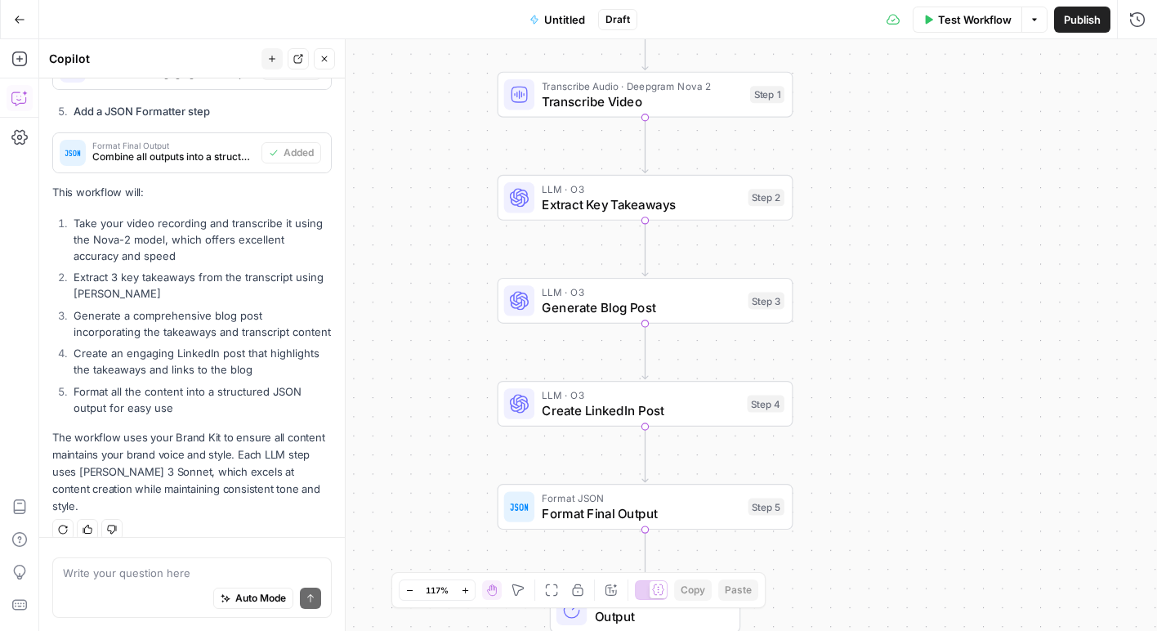
drag, startPoint x: 918, startPoint y: 254, endPoint x: 958, endPoint y: 329, distance: 85.2
click at [958, 329] on div "Workflow Set Inputs Inputs Transcribe Audio · Deepgram Nova 2 Transcribe Video …" at bounding box center [598, 335] width 1118 height 592
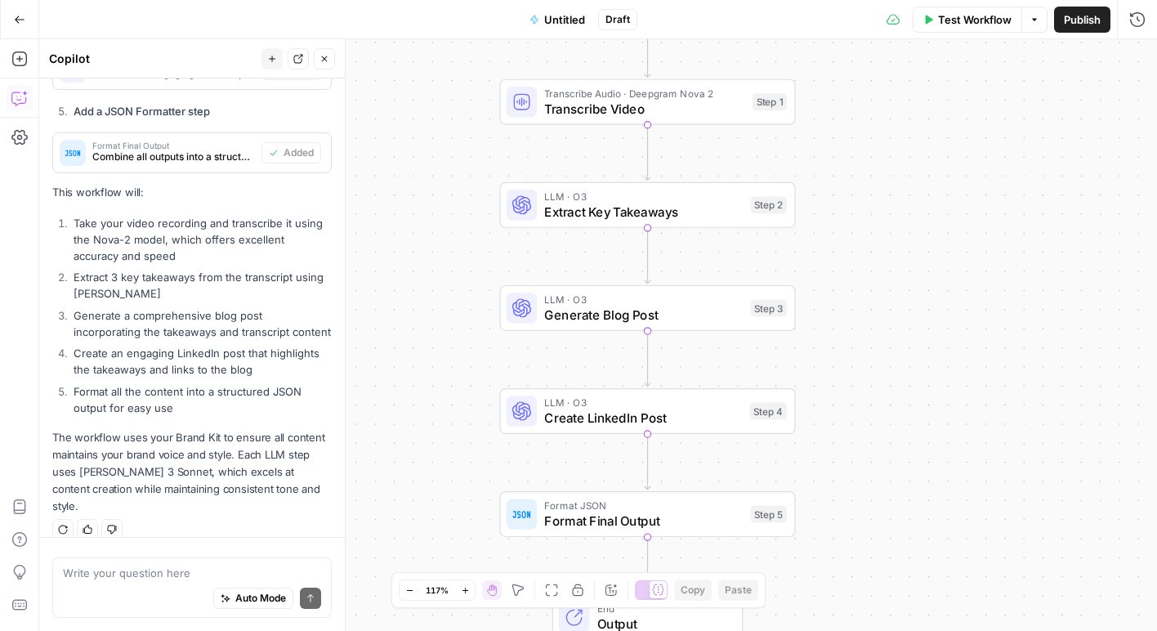
click at [567, 15] on span "Untitled" at bounding box center [564, 19] width 41 height 16
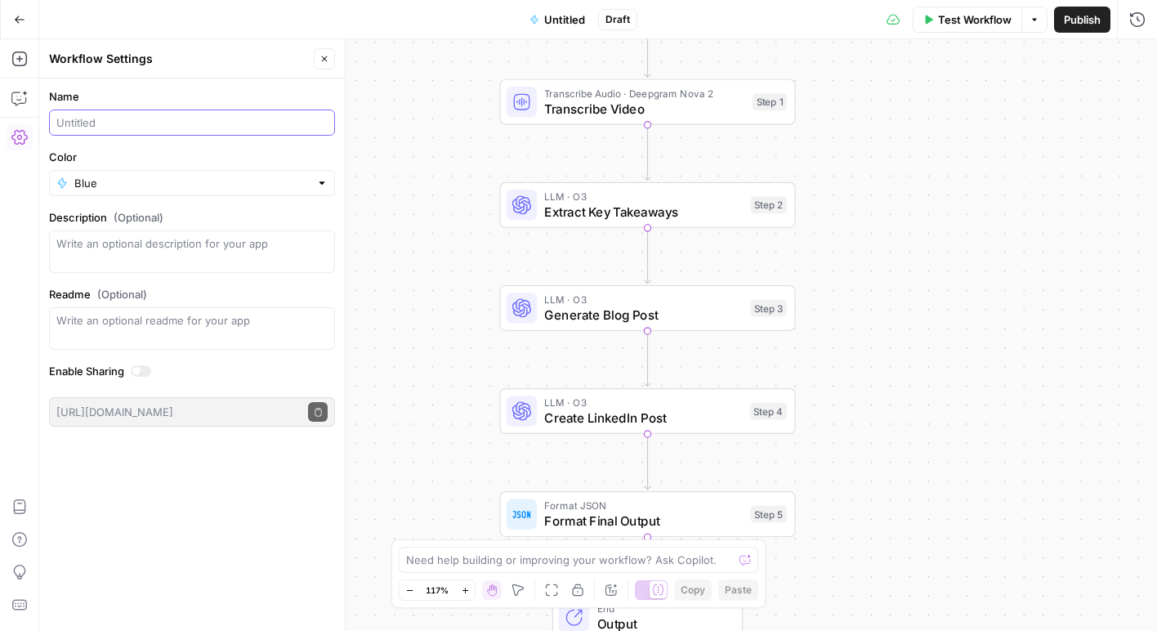
click at [275, 118] on input "Name" at bounding box center [191, 122] width 271 height 16
type input "V"
click at [89, 123] on input "Event recording to Content" at bounding box center [191, 122] width 271 height 16
click at [155, 124] on input "Event Recording to Content" at bounding box center [191, 122] width 271 height 16
click at [196, 123] on input "Event Recording to Content" at bounding box center [191, 122] width 271 height 16
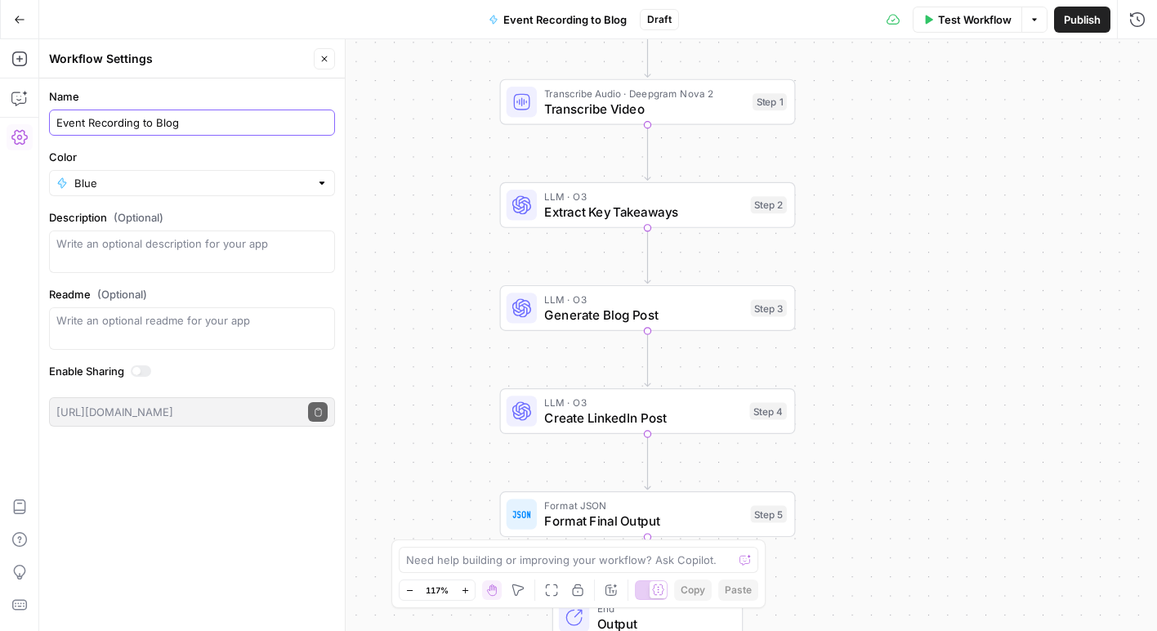
type input "Event Recording to Blog"
click at [211, 189] on input "Color" at bounding box center [191, 183] width 235 height 16
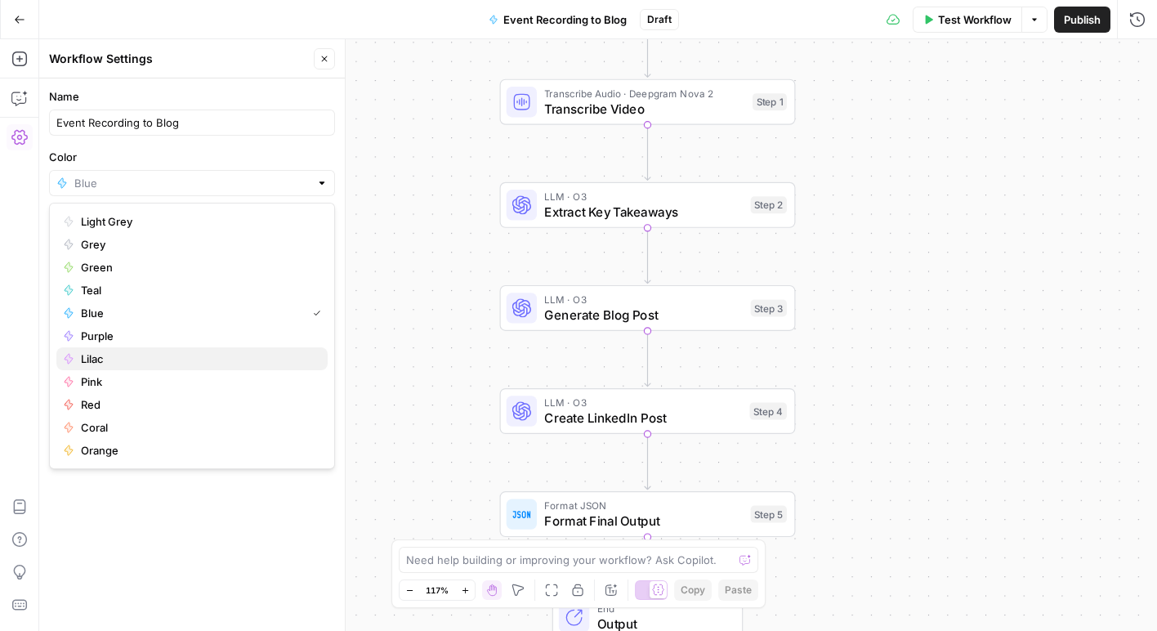
click at [206, 357] on span "Lilac" at bounding box center [198, 359] width 234 height 16
type input "Lilac"
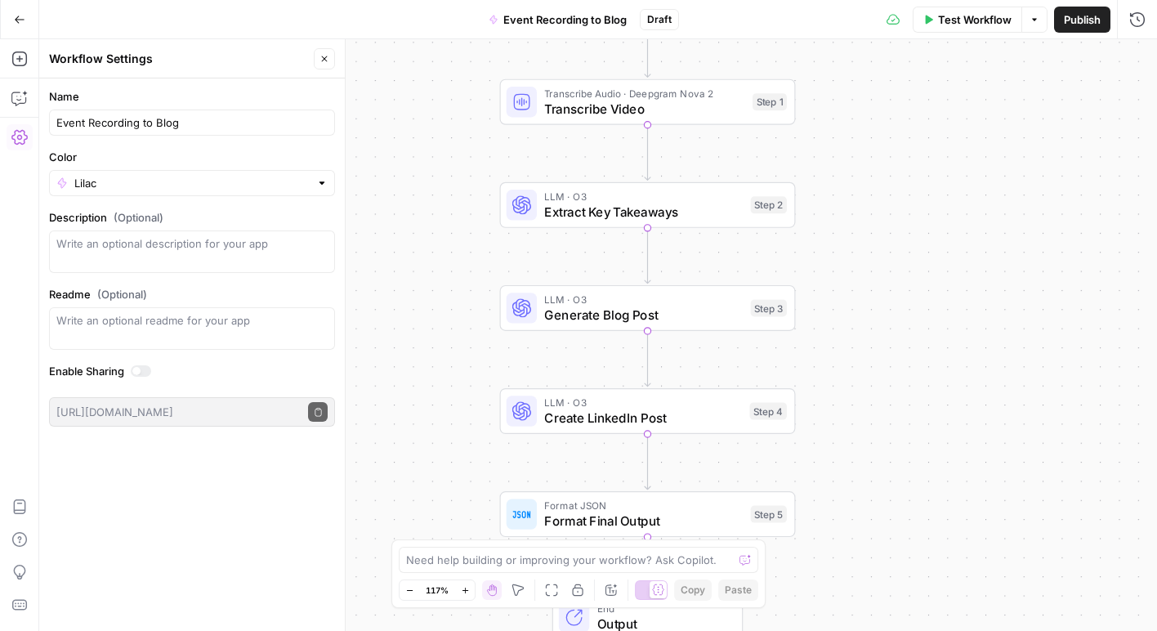
click at [395, 172] on div "Workflow Set Inputs Inputs Transcribe Audio · Deepgram Nova 2 Transcribe Video …" at bounding box center [598, 335] width 1118 height 592
click at [324, 66] on button "Close" at bounding box center [324, 58] width 21 height 21
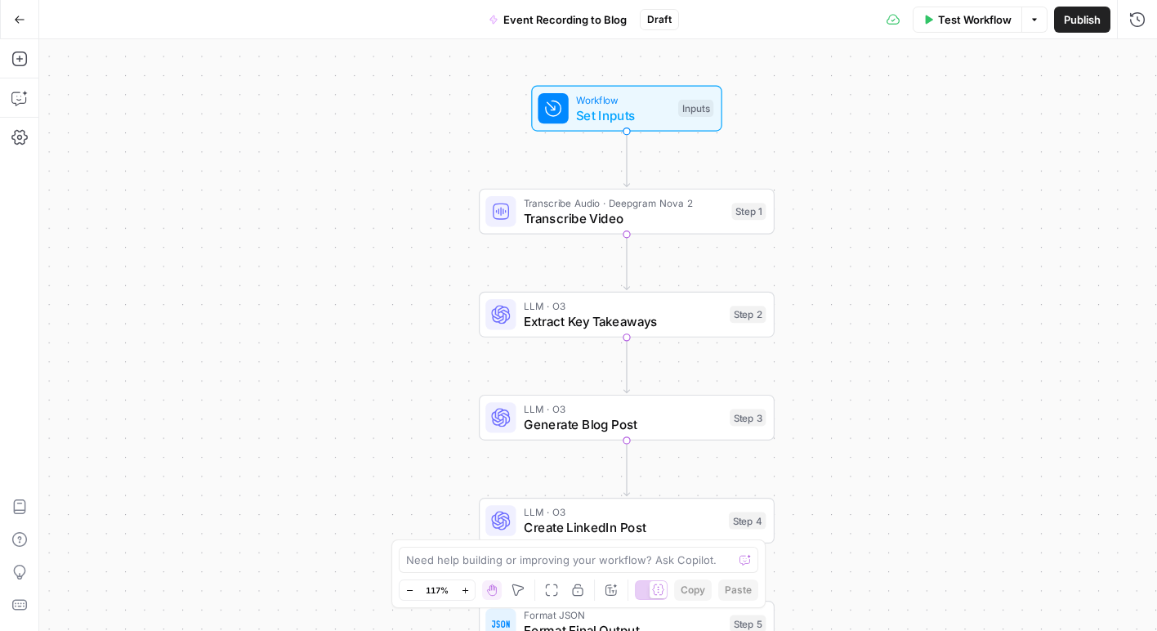
click at [972, 25] on span "Test Workflow" at bounding box center [975, 19] width 74 height 16
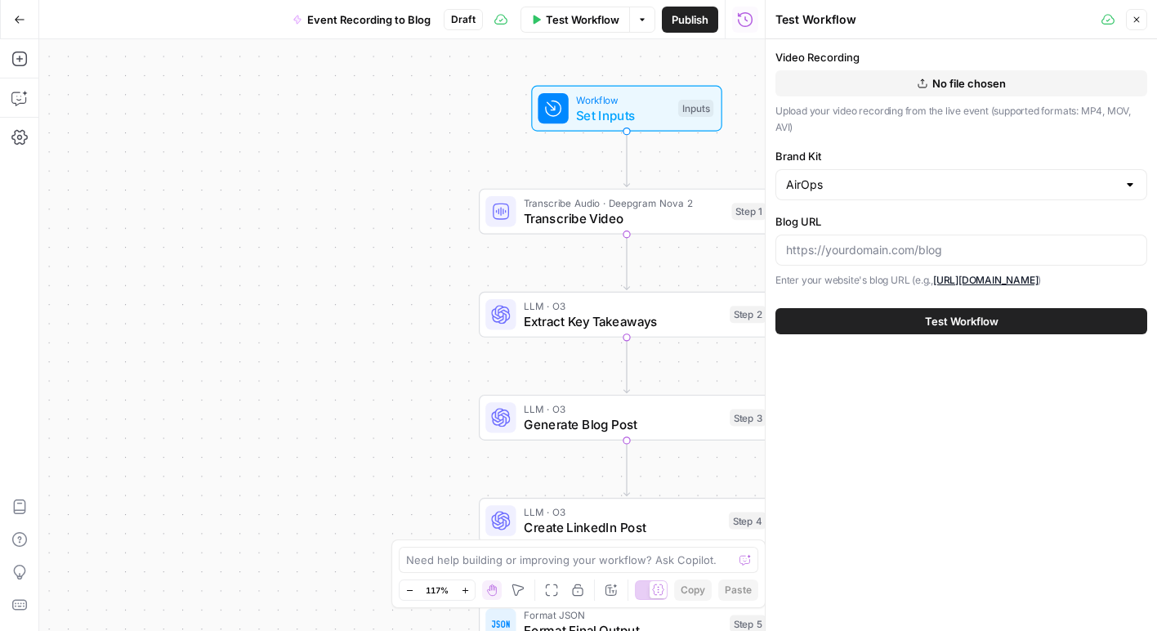
click at [905, 321] on button "Test Workflow" at bounding box center [961, 321] width 372 height 26
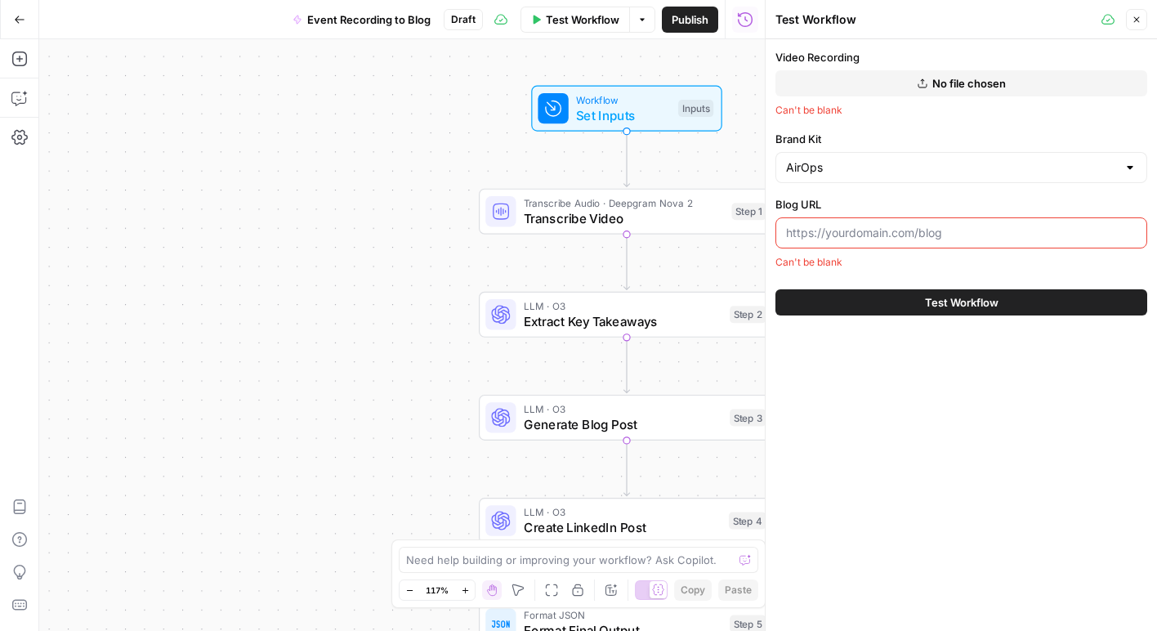
click at [936, 236] on input "Blog URL" at bounding box center [961, 233] width 351 height 16
paste input "[URL][DOMAIN_NAME]"
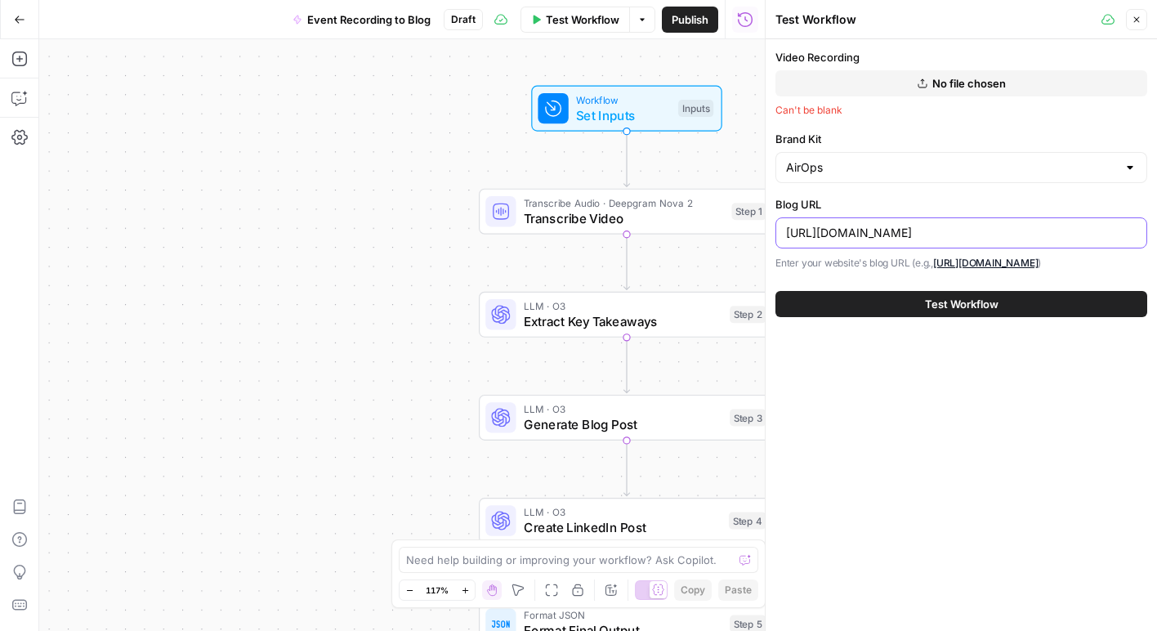
type input "[URL][DOMAIN_NAME]"
click at [923, 139] on label "Brand Kit" at bounding box center [961, 139] width 372 height 16
click at [923, 159] on input "AirOps" at bounding box center [951, 167] width 331 height 16
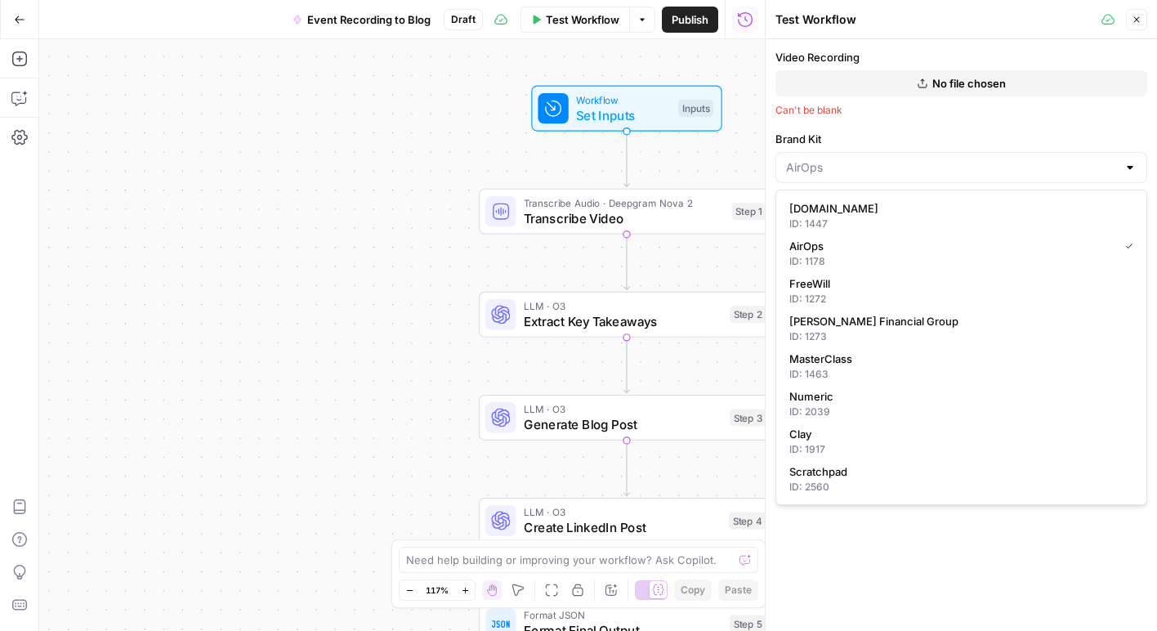
type input "AirOps"
click at [927, 131] on label "Brand Kit" at bounding box center [961, 139] width 372 height 16
click at [927, 159] on input "AirOps" at bounding box center [951, 167] width 331 height 16
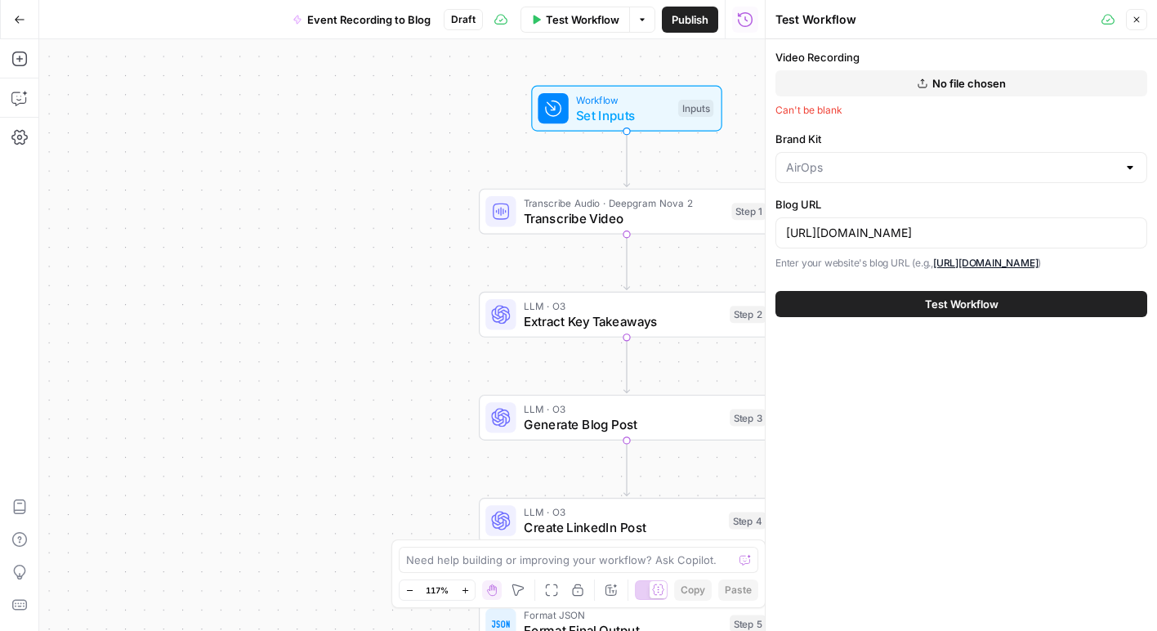
type input "AirOps"
click at [961, 128] on div "Video Recording No file chosen Can't be blank Brand Kit AirOps Blog URL [URL][D…" at bounding box center [961, 160] width 372 height 222
click at [943, 297] on span "Test Workflow" at bounding box center [962, 304] width 74 height 16
click at [959, 86] on span "No file chosen" at bounding box center [969, 83] width 74 height 16
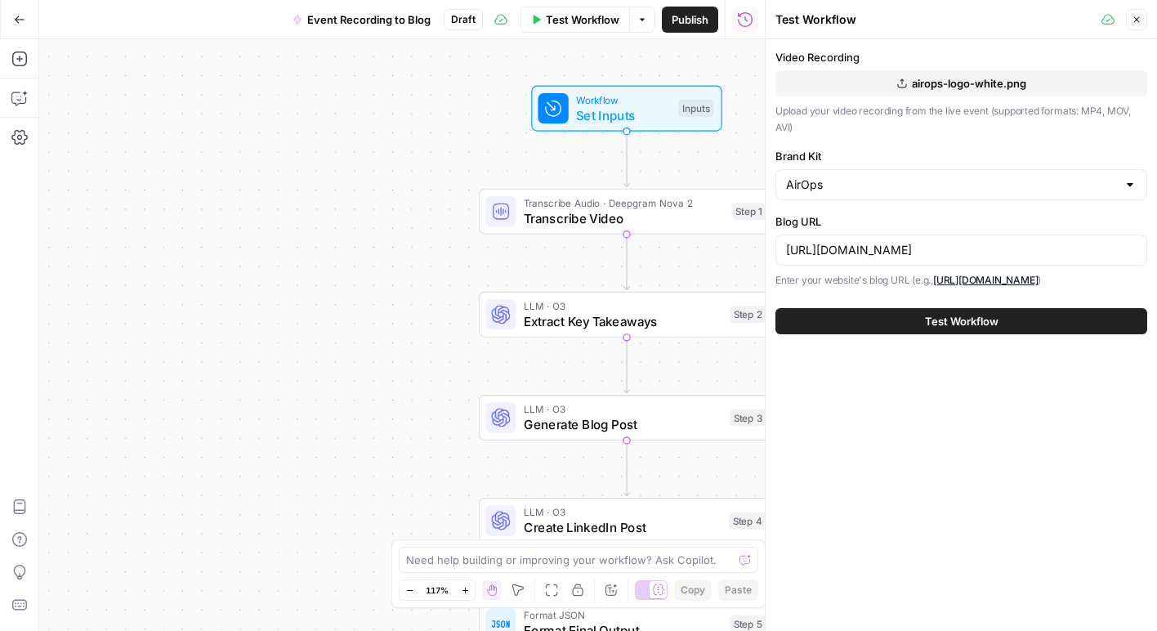
click at [912, 336] on div "Test Workflow" at bounding box center [961, 321] width 372 height 46
click at [913, 323] on button "Test Workflow" at bounding box center [961, 321] width 372 height 26
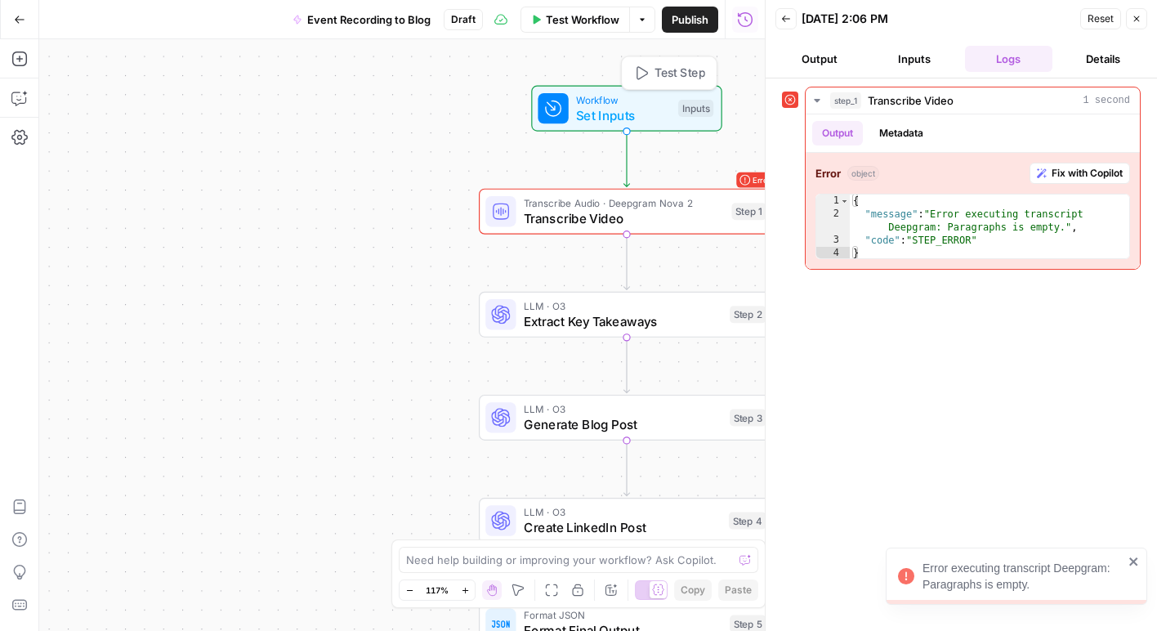
click at [650, 123] on span "Set Inputs" at bounding box center [623, 114] width 95 height 19
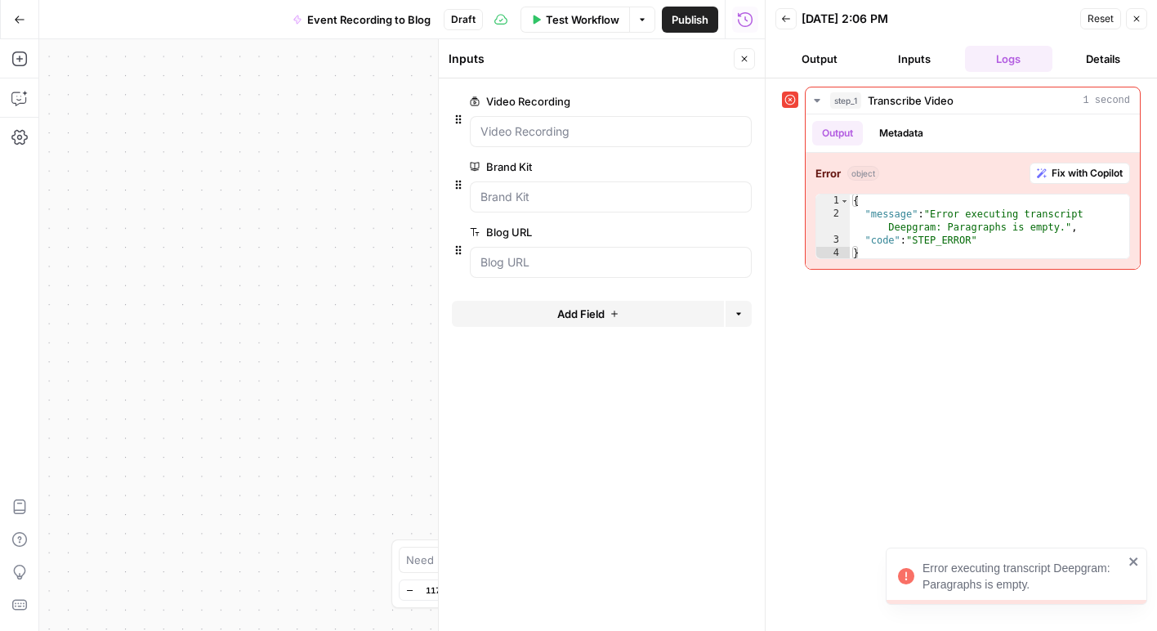
click at [790, 95] on icon at bounding box center [790, 100] width 11 height 11
click at [738, 58] on button "Close" at bounding box center [744, 58] width 21 height 21
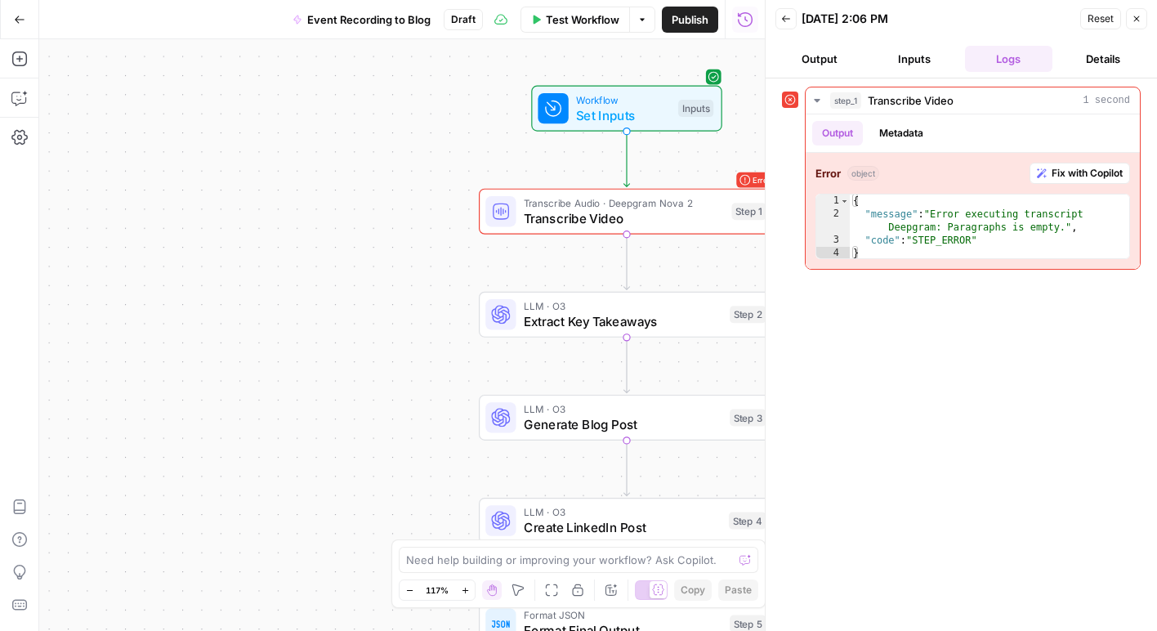
click at [1134, 18] on icon "button" at bounding box center [1137, 19] width 10 height 10
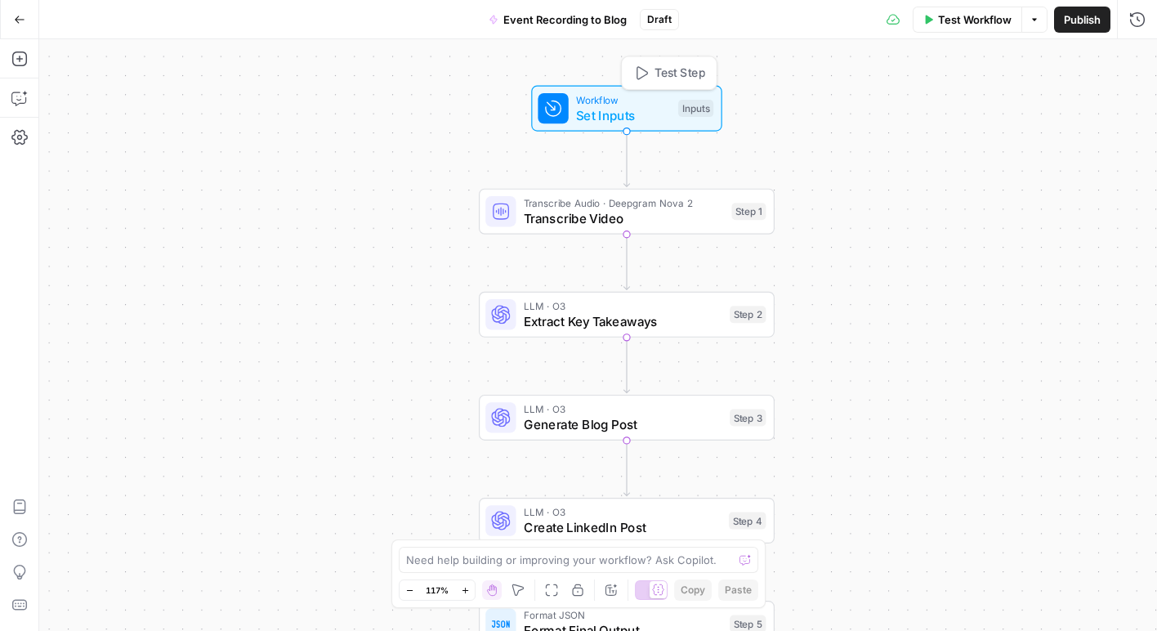
click at [676, 120] on div "Workflow Set Inputs Inputs Test Step" at bounding box center [626, 108] width 176 height 33
click at [938, 263] on URL "Blog URL" at bounding box center [1003, 262] width 261 height 16
click at [1133, 60] on icon "button" at bounding box center [1137, 59] width 10 height 10
click at [675, 112] on div "Workflow Set Inputs Inputs Test Step" at bounding box center [626, 108] width 176 height 33
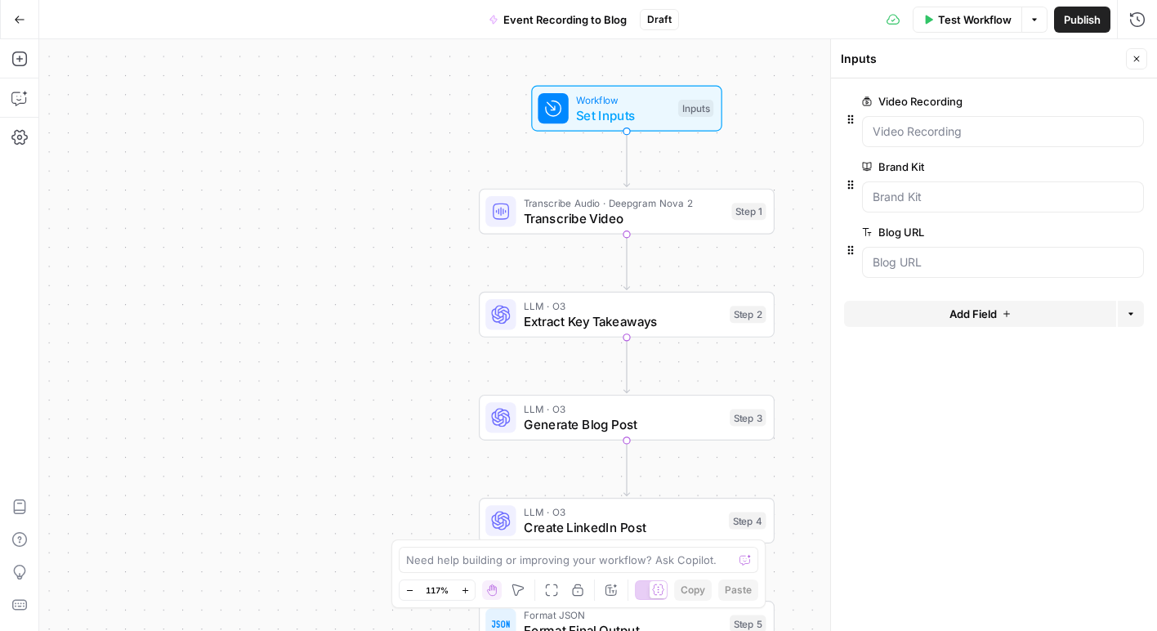
click at [993, 22] on span "Test Workflow" at bounding box center [975, 19] width 74 height 16
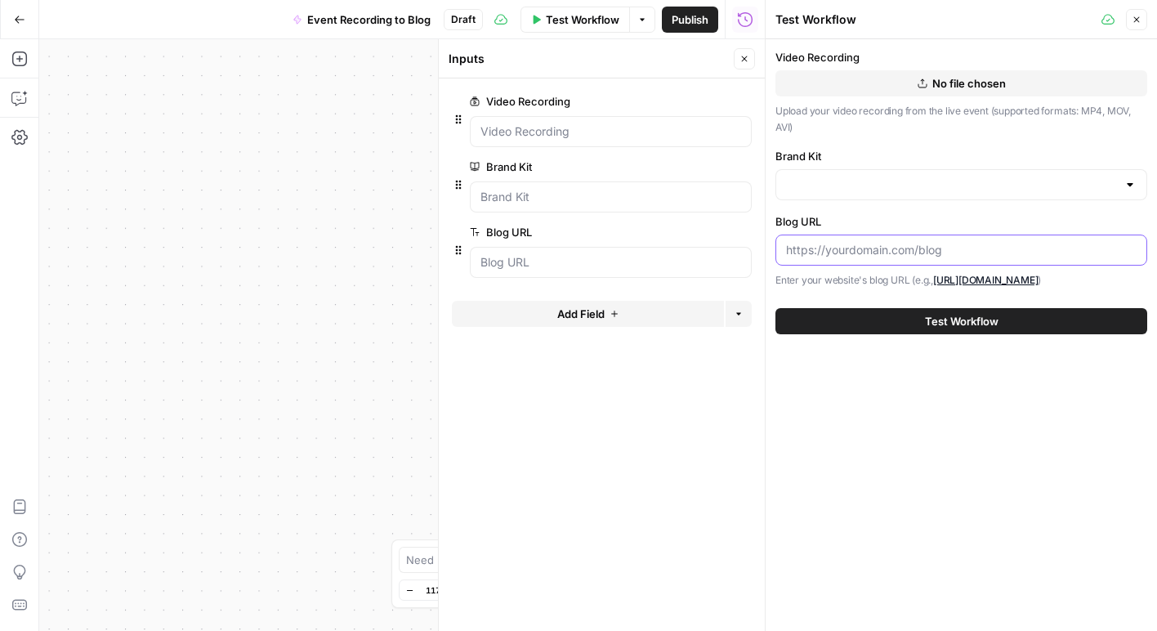
click at [955, 248] on input "Blog URL" at bounding box center [961, 250] width 351 height 16
paste input "[URL][DOMAIN_NAME]"
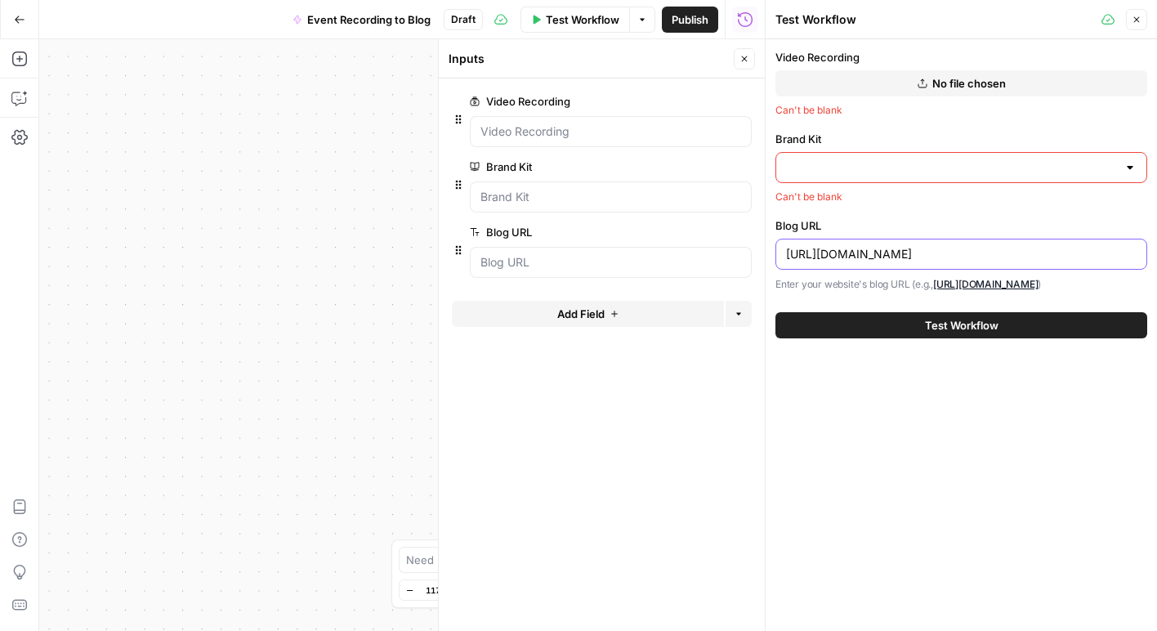
type input "[URL][DOMAIN_NAME]"
click at [959, 177] on div at bounding box center [961, 167] width 372 height 31
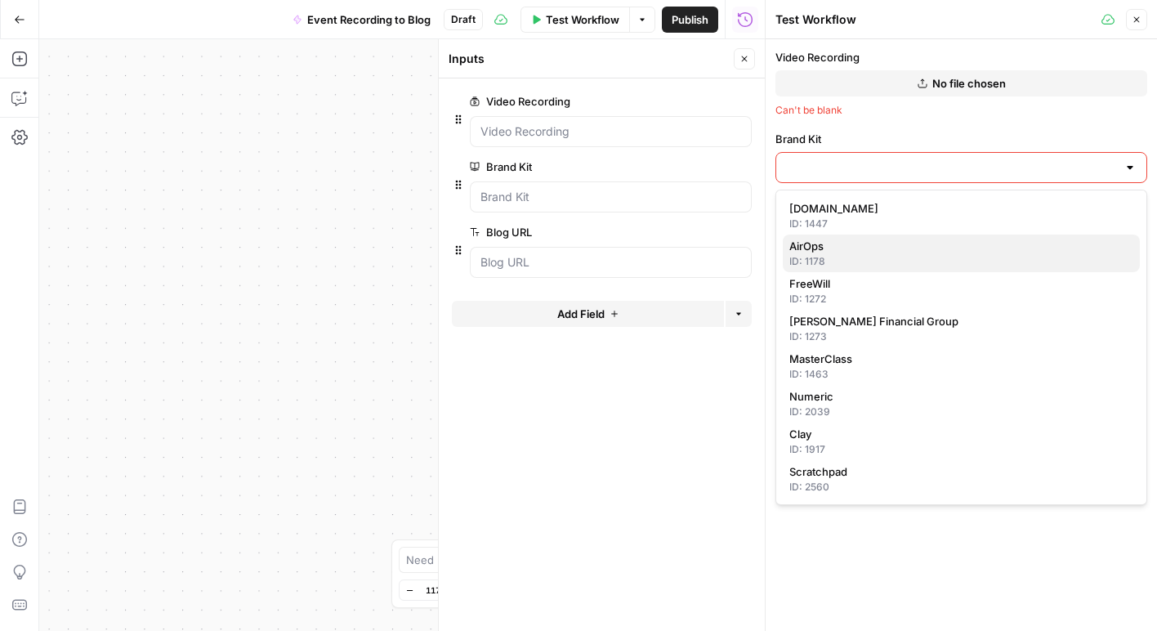
click at [941, 246] on span "AirOps" at bounding box center [957, 246] width 337 height 16
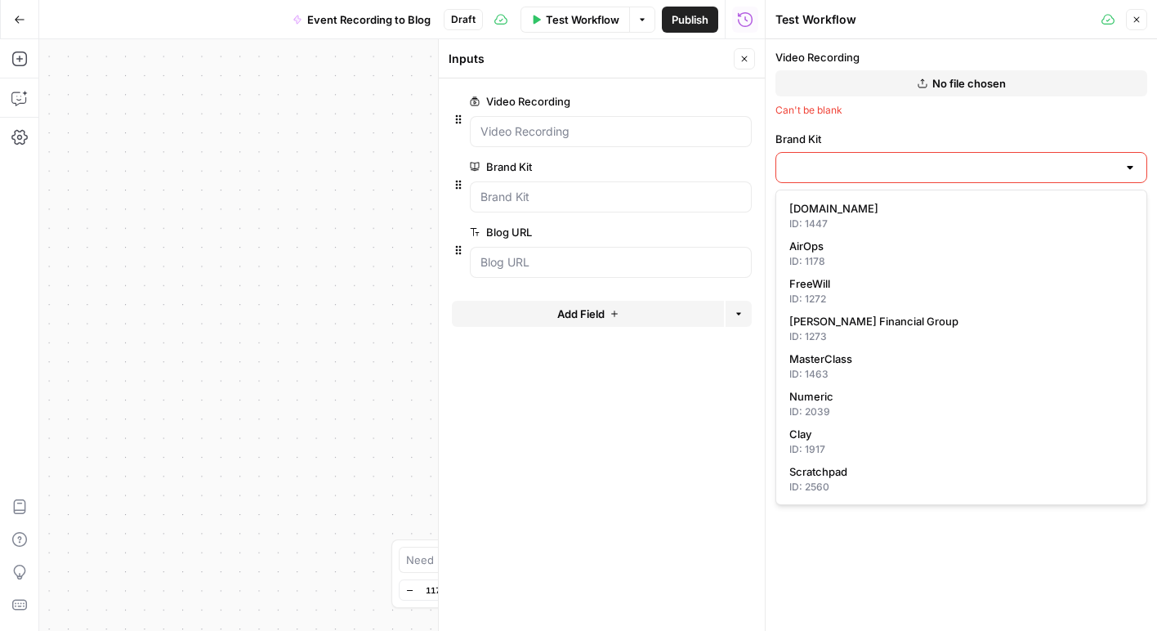
type input "AirOps"
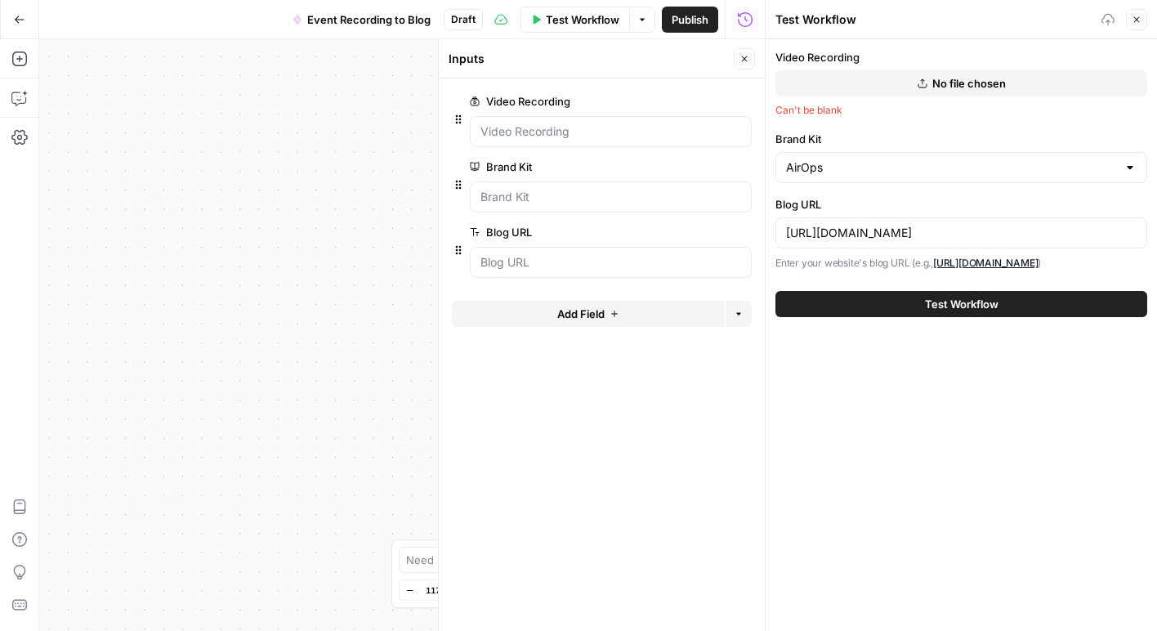
click at [944, 133] on label "Brand Kit" at bounding box center [961, 139] width 372 height 16
click at [944, 159] on input "AirOps" at bounding box center [951, 167] width 331 height 16
